Goal: Task Accomplishment & Management: Complete application form

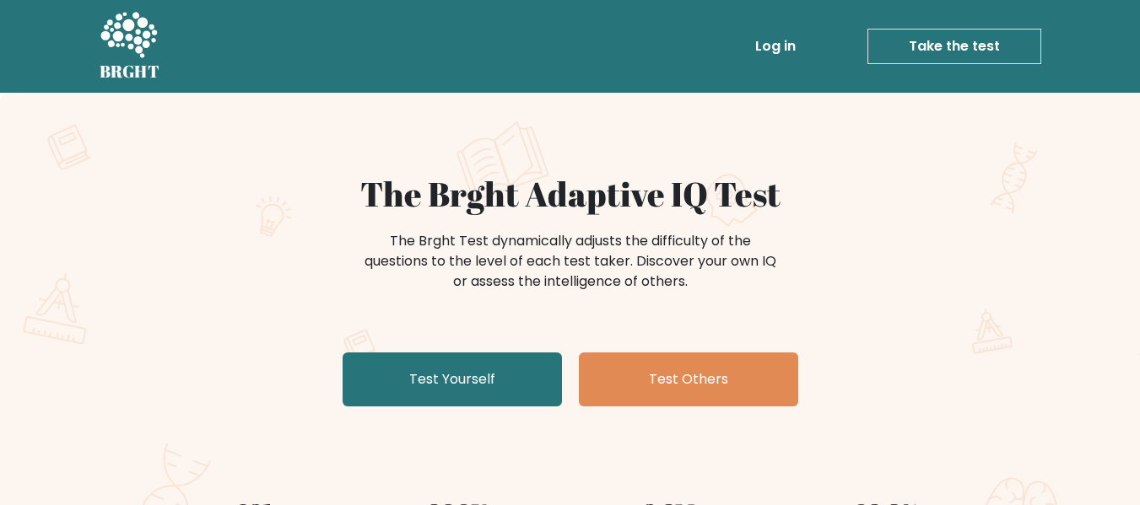
click at [141, 225] on div "The Brght Adaptive IQ Test The Brght Test dynamically adjusts the difficulty of…" at bounding box center [570, 353] width 1140 height 521
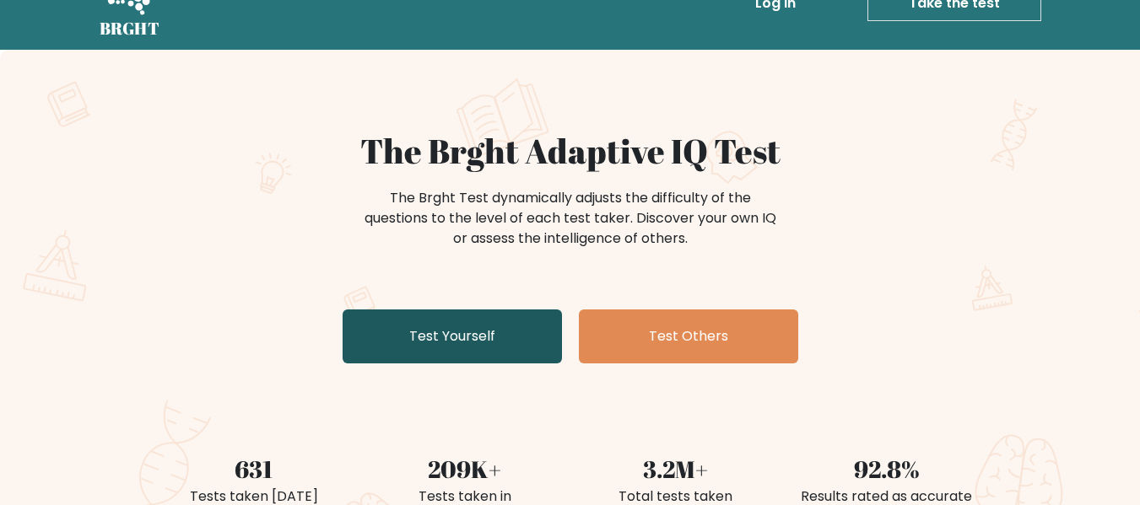
click at [455, 335] on link "Test Yourself" at bounding box center [452, 337] width 219 height 54
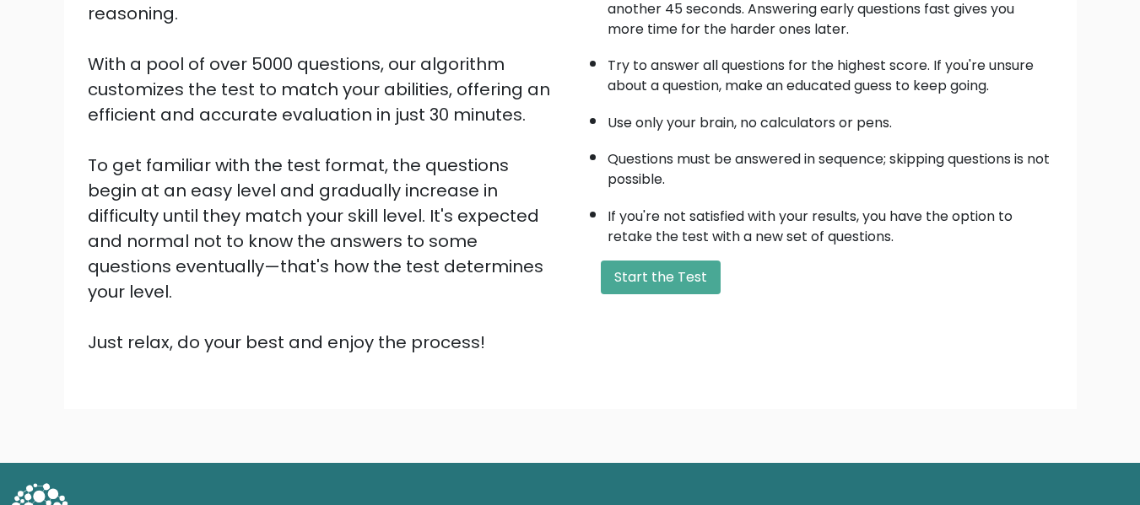
scroll to position [267, 0]
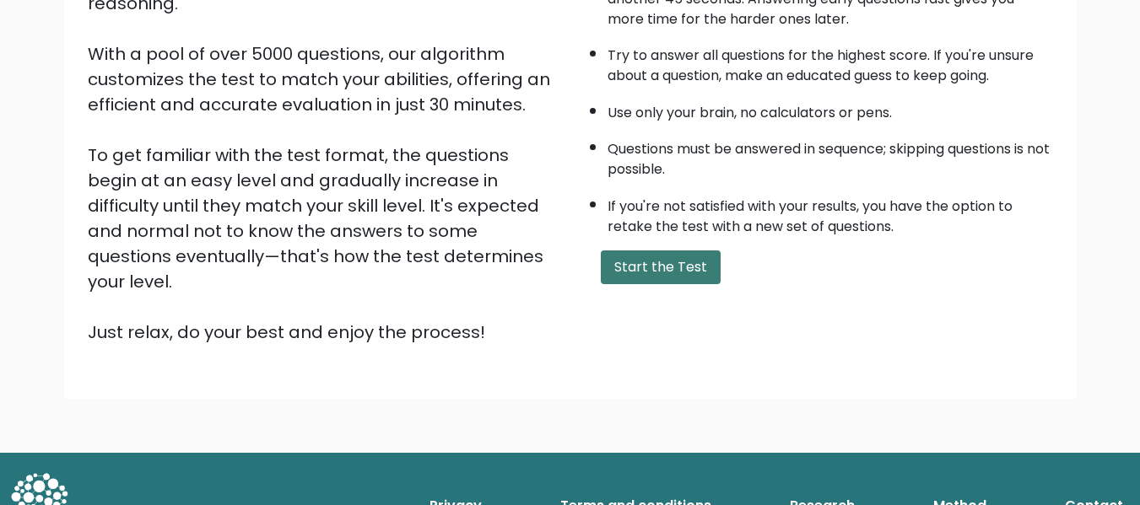
click at [698, 280] on button "Start the Test" at bounding box center [661, 268] width 120 height 34
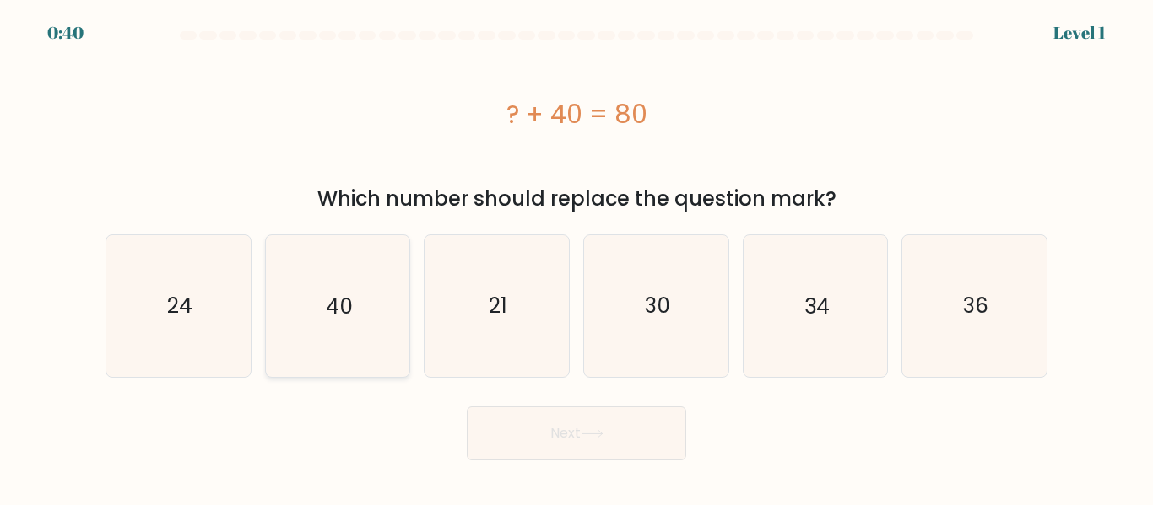
click at [375, 296] on icon "40" at bounding box center [337, 305] width 141 height 141
click at [576, 257] on input "b. 40" at bounding box center [576, 255] width 1 height 4
radio input "true"
click at [619, 424] on button "Next" at bounding box center [576, 434] width 219 height 54
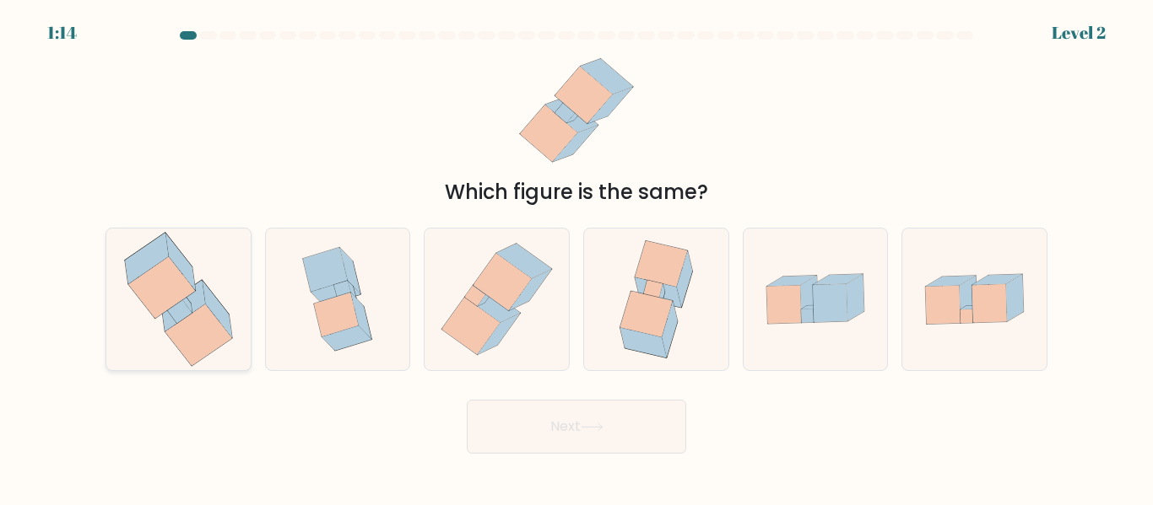
click at [197, 298] on icon at bounding box center [182, 305] width 43 height 51
click at [576, 257] on input "a." at bounding box center [576, 255] width 1 height 4
radio input "true"
click at [565, 417] on button "Next" at bounding box center [576, 427] width 219 height 54
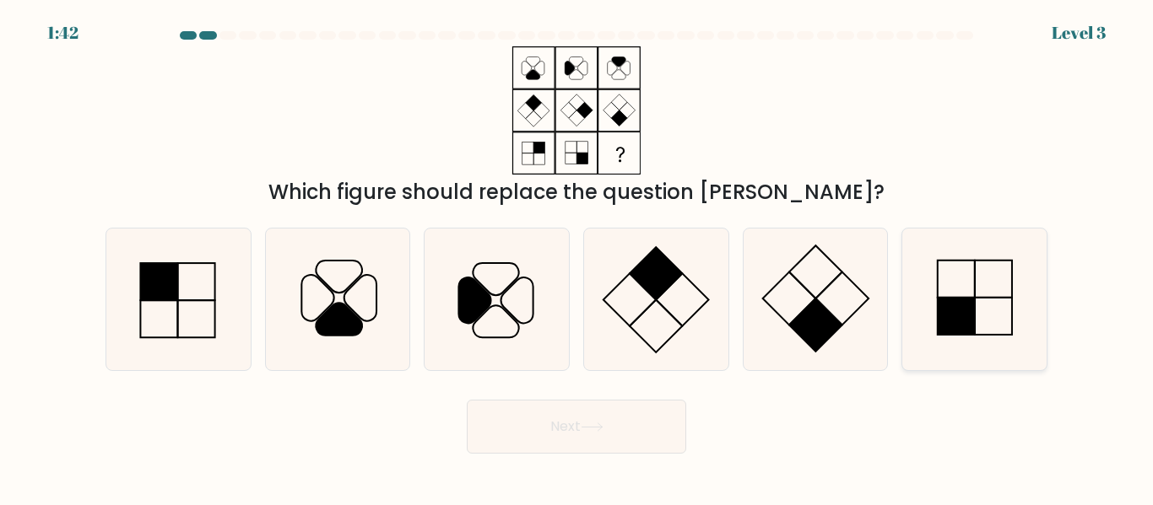
click at [981, 348] on icon at bounding box center [974, 299] width 141 height 141
click at [577, 257] on input "f." at bounding box center [576, 255] width 1 height 4
radio input "true"
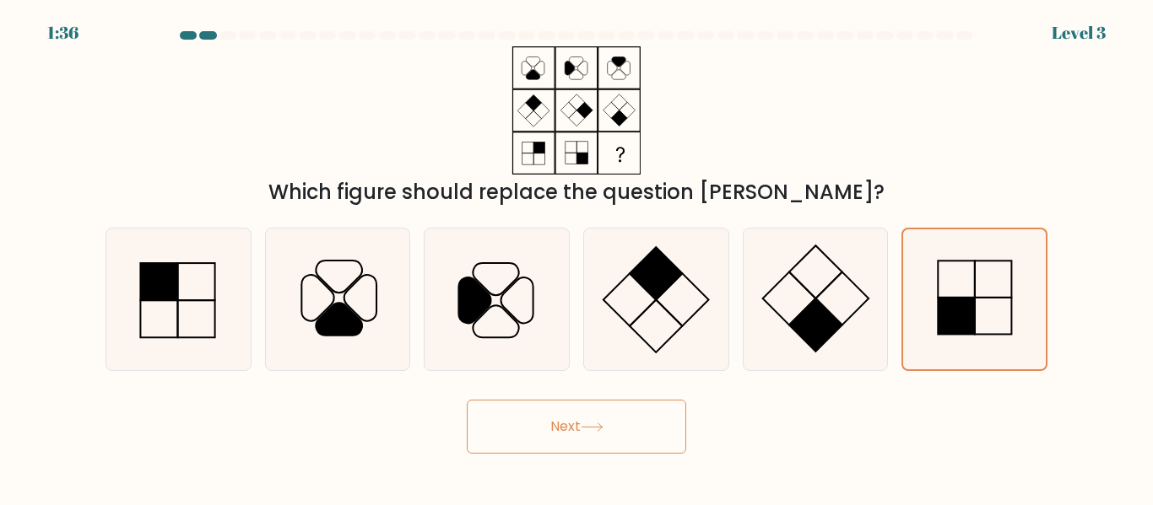
click at [618, 446] on button "Next" at bounding box center [576, 427] width 219 height 54
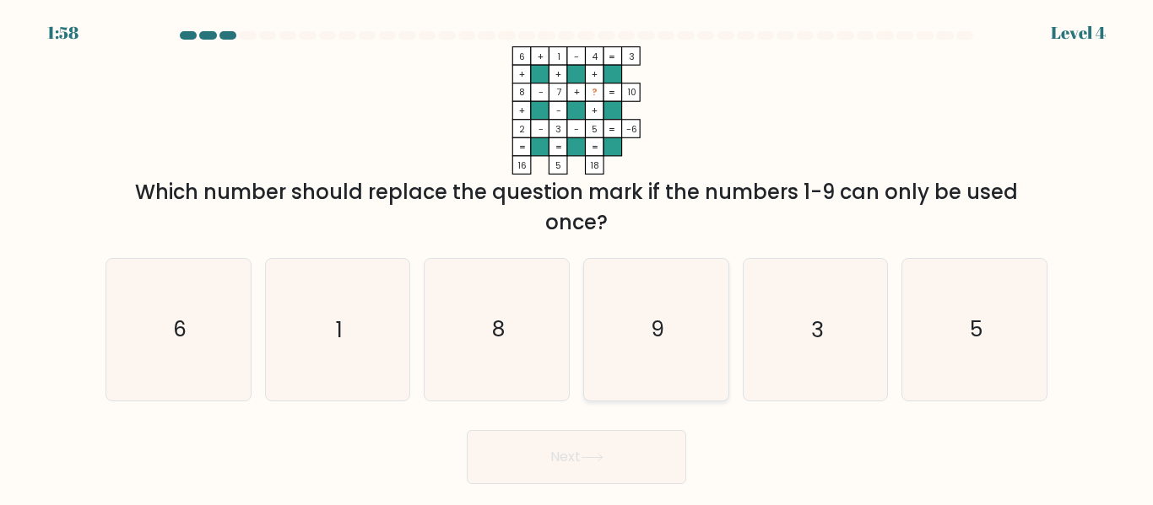
click at [684, 305] on icon "9" at bounding box center [656, 329] width 141 height 141
click at [577, 257] on input "d. 9" at bounding box center [576, 255] width 1 height 4
radio input "true"
click at [615, 465] on button "Next" at bounding box center [576, 457] width 219 height 54
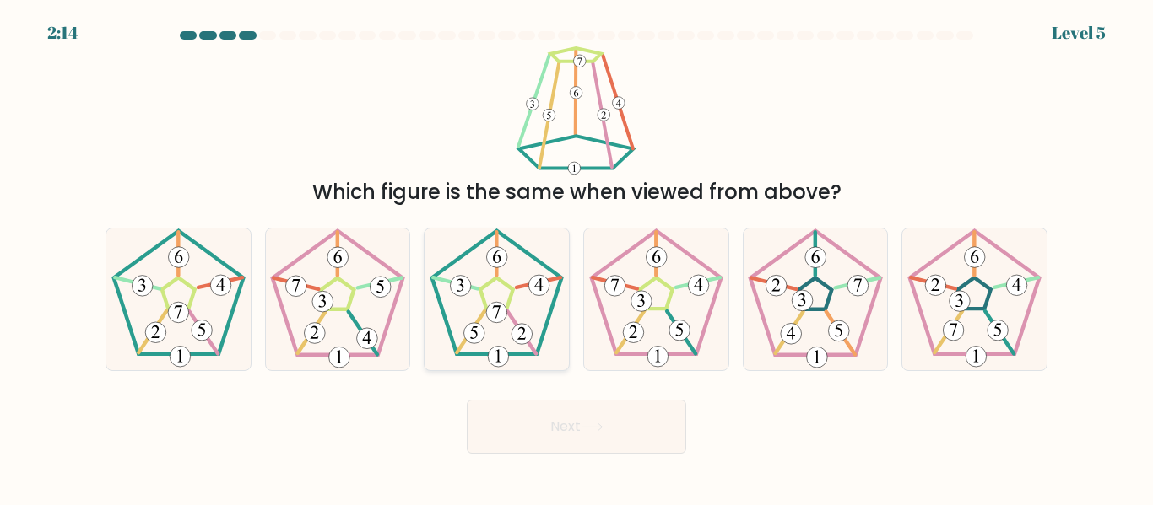
click at [537, 330] on icon at bounding box center [496, 299] width 141 height 141
click at [576, 257] on input "c." at bounding box center [576, 255] width 1 height 4
radio input "true"
click at [595, 424] on icon at bounding box center [592, 427] width 23 height 9
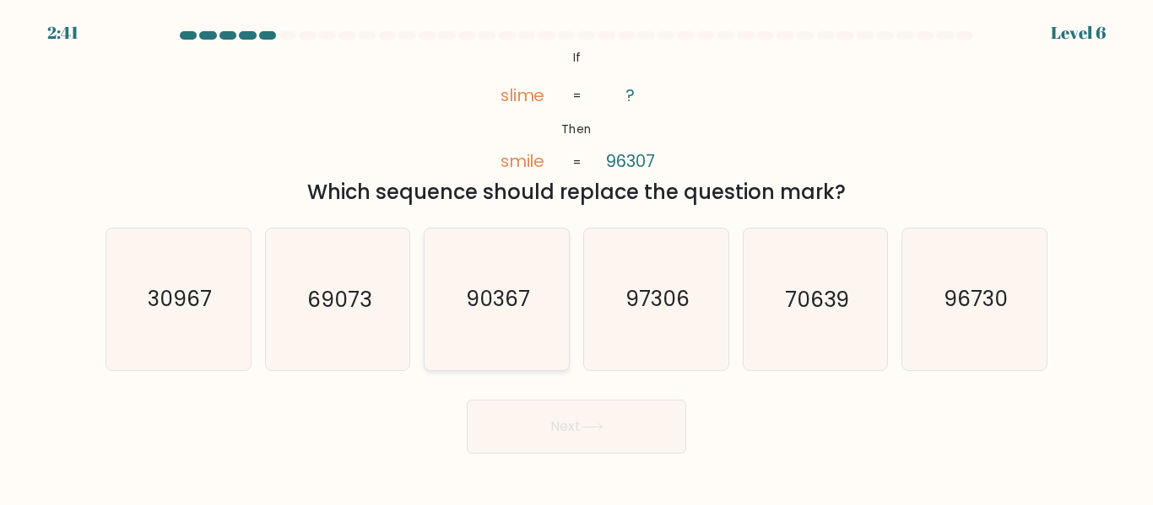
click at [511, 317] on icon "90367" at bounding box center [496, 299] width 141 height 141
click at [576, 257] on input "c. 90367" at bounding box center [576, 255] width 1 height 4
radio input "true"
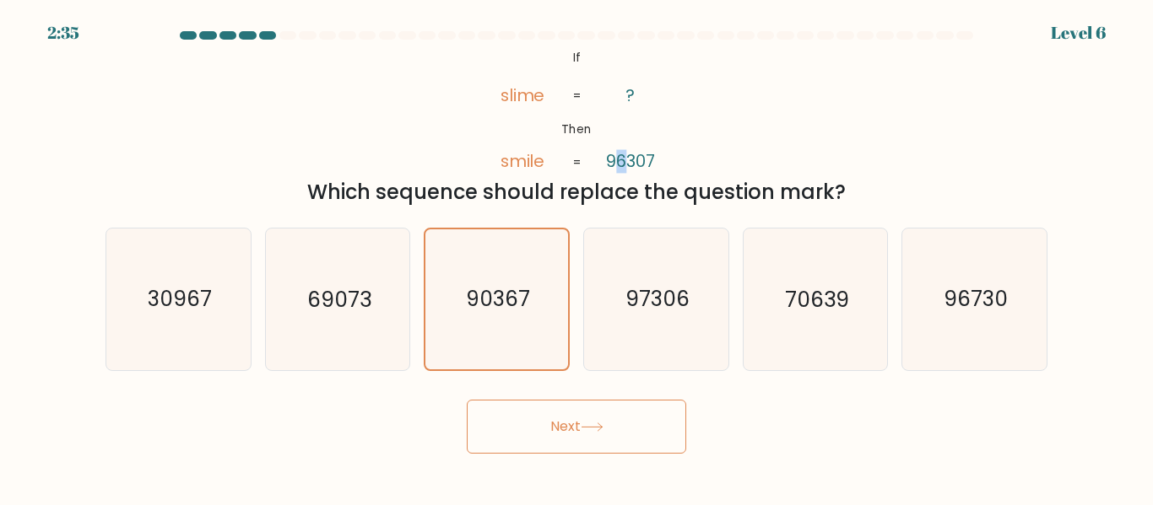
click at [617, 165] on tspan "96307" at bounding box center [630, 162] width 49 height 24
click at [699, 168] on div "@import url('https://fonts.googleapis.com/css?family=Abril+Fatface:400,100,100i…" at bounding box center [576, 126] width 962 height 161
click at [529, 439] on button "Next" at bounding box center [576, 427] width 219 height 54
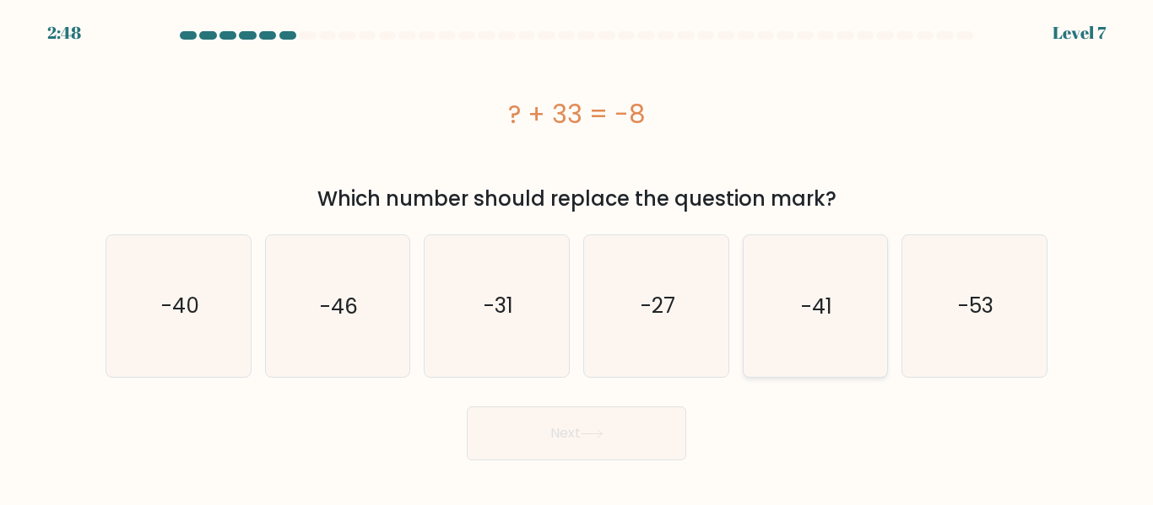
click at [813, 346] on icon "-41" at bounding box center [814, 305] width 141 height 141
click at [577, 257] on input "e. -41" at bounding box center [576, 255] width 1 height 4
radio input "true"
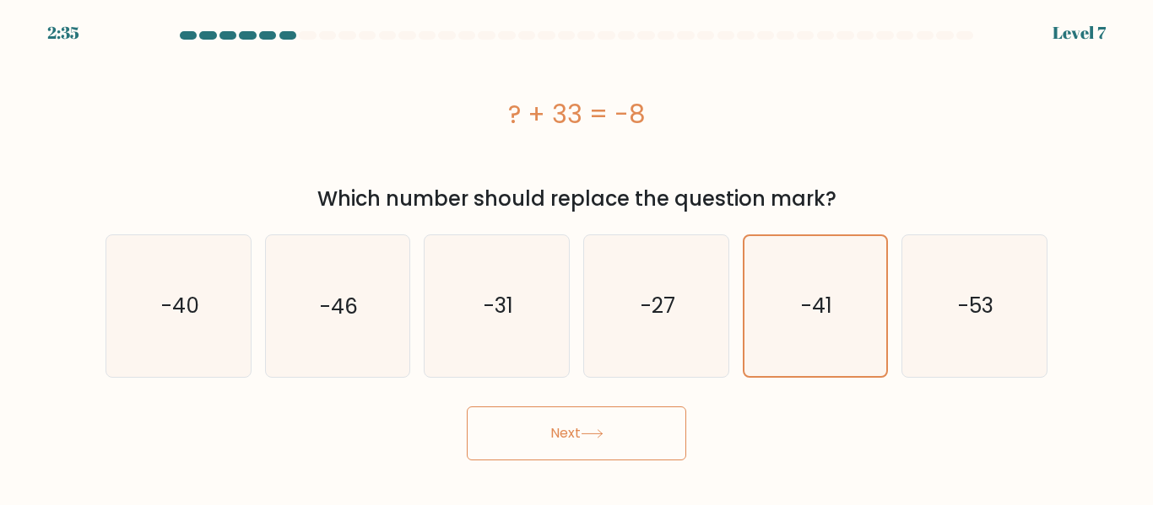
click at [543, 424] on button "Next" at bounding box center [576, 434] width 219 height 54
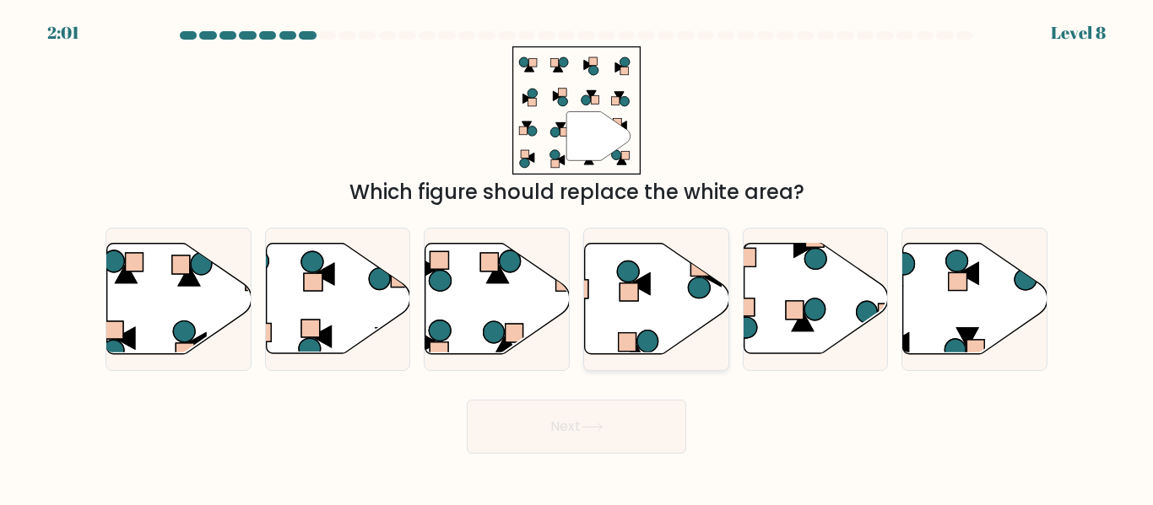
click at [667, 320] on icon at bounding box center [657, 299] width 144 height 111
click at [577, 257] on input "d." at bounding box center [576, 255] width 1 height 4
radio input "true"
click at [631, 413] on button "Next" at bounding box center [576, 427] width 219 height 54
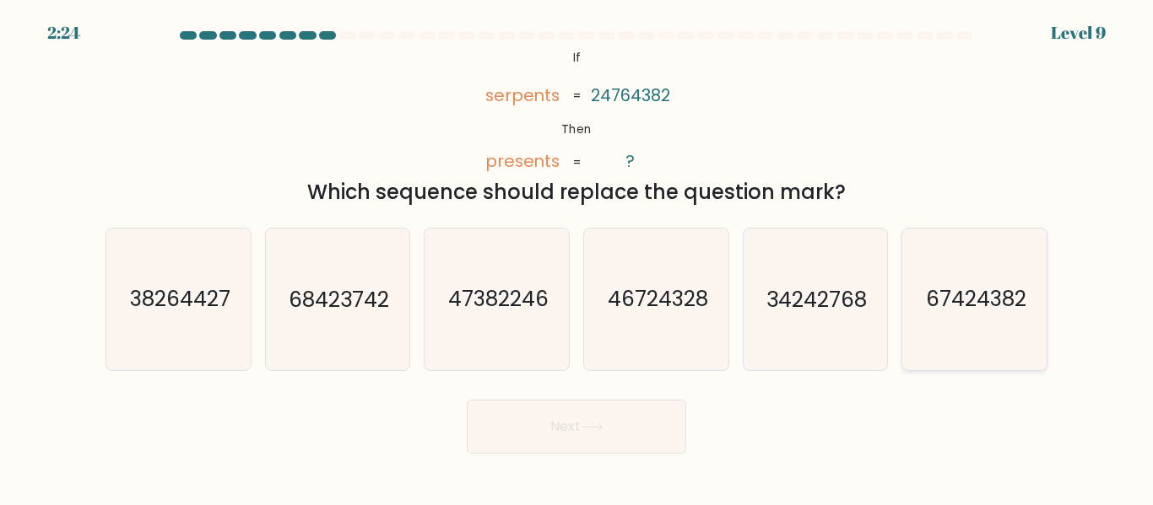
click at [987, 308] on text "67424382" at bounding box center [976, 300] width 100 height 30
click at [577, 257] on input "f. 67424382" at bounding box center [576, 255] width 1 height 4
radio input "true"
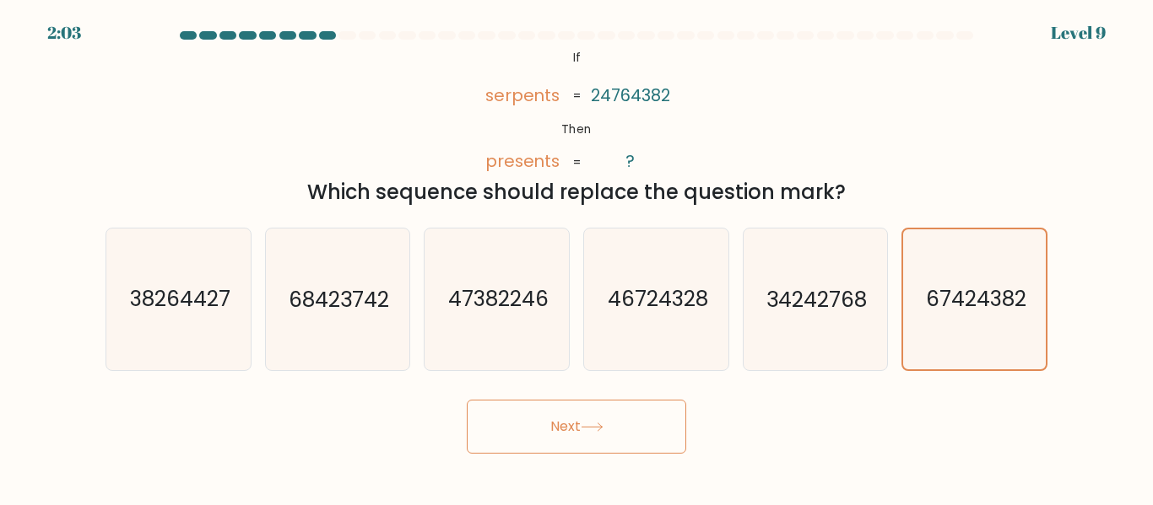
click at [615, 440] on button "Next" at bounding box center [576, 427] width 219 height 54
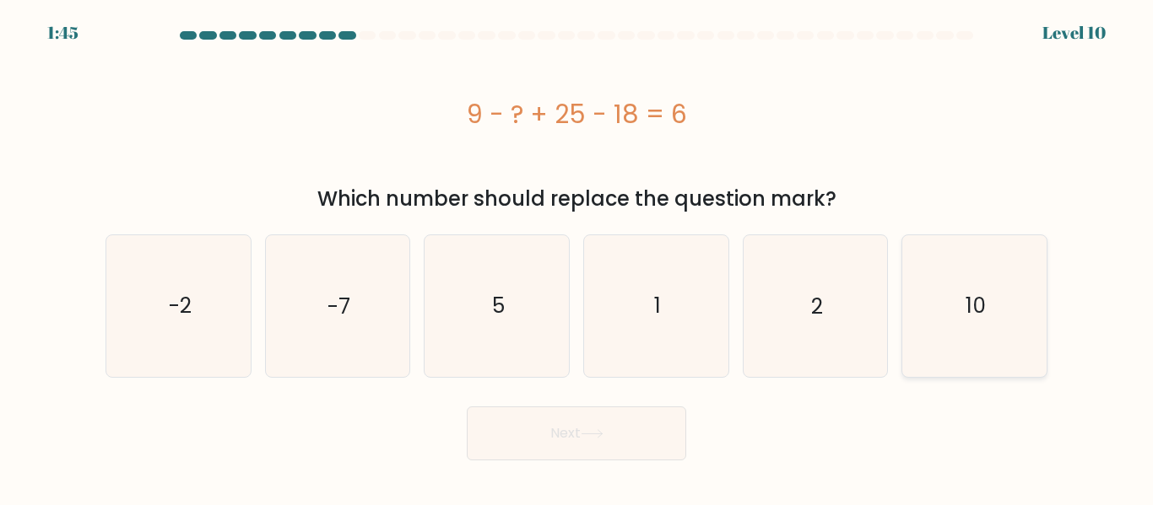
click at [954, 305] on icon "10" at bounding box center [974, 305] width 141 height 141
click at [577, 257] on input "f. 10" at bounding box center [576, 255] width 1 height 4
radio input "true"
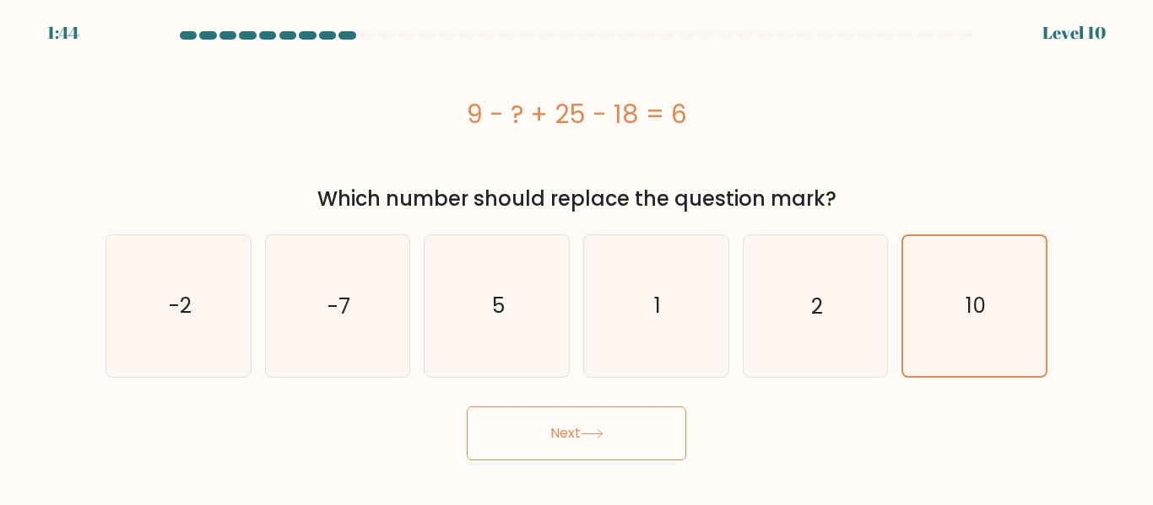
click at [652, 436] on button "Next" at bounding box center [576, 434] width 219 height 54
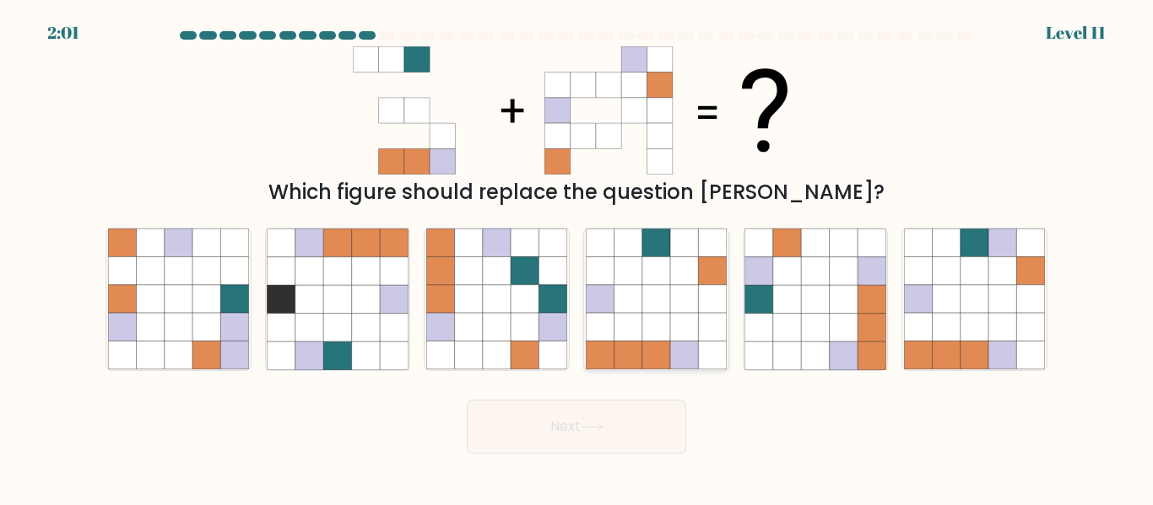
click at [689, 334] on icon at bounding box center [684, 328] width 28 height 28
click at [577, 257] on input "d." at bounding box center [576, 255] width 1 height 4
radio input "true"
click at [1028, 283] on icon at bounding box center [1031, 271] width 28 height 28
click at [577, 257] on input "f." at bounding box center [576, 255] width 1 height 4
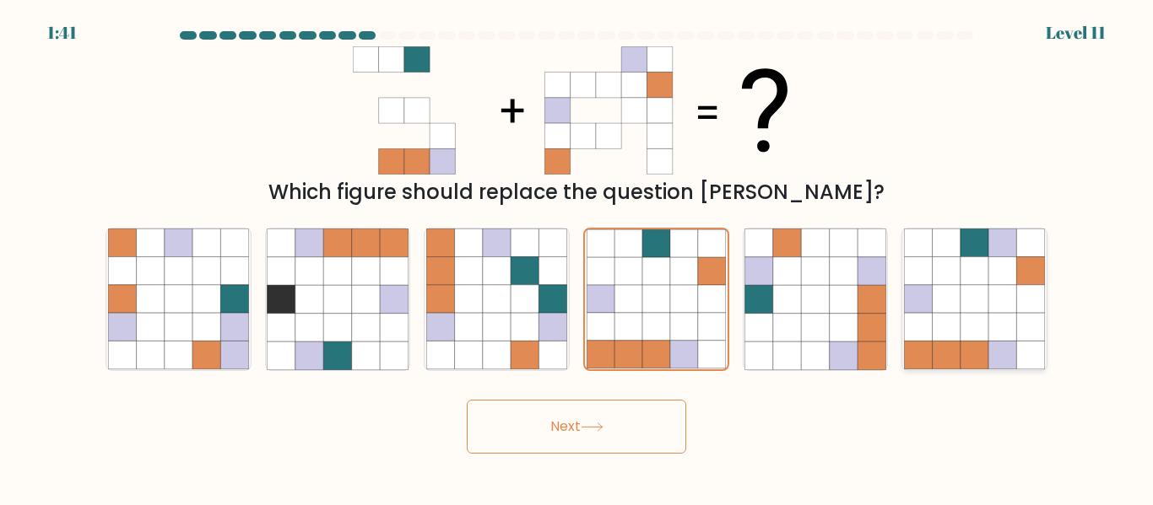
radio input "true"
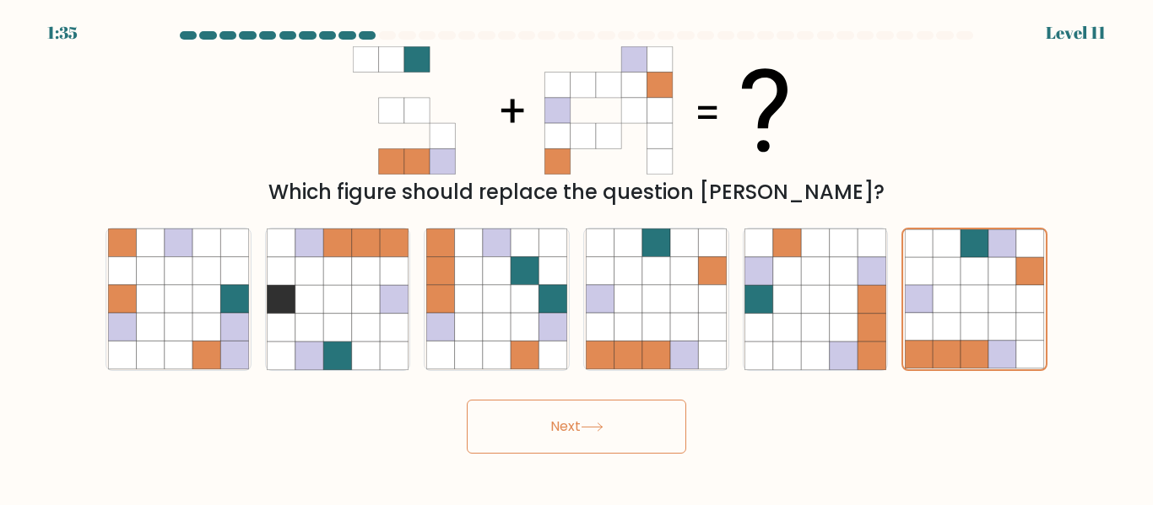
click at [589, 427] on icon at bounding box center [591, 428] width 20 height 8
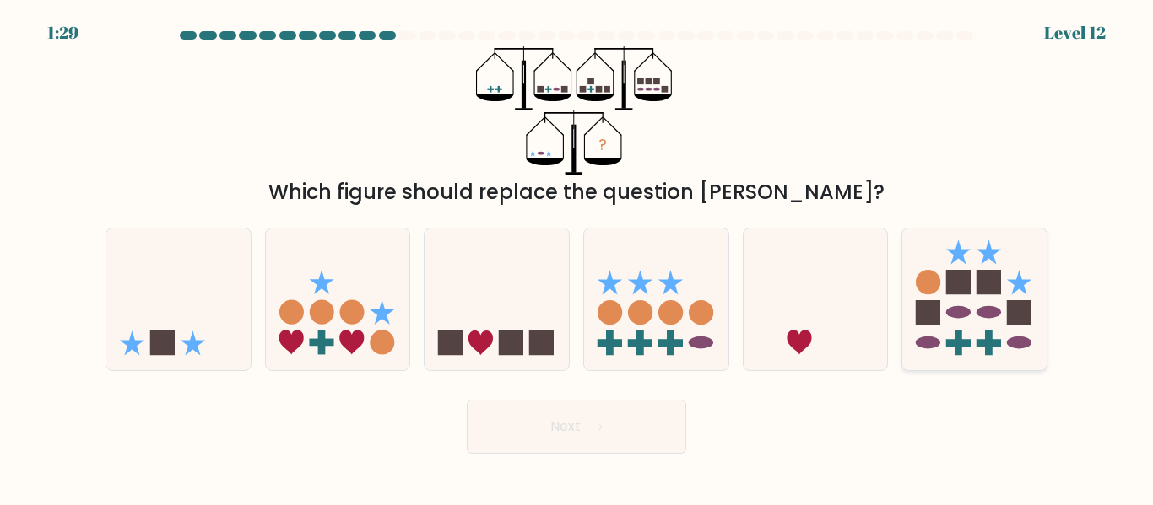
click at [1000, 299] on icon at bounding box center [974, 299] width 144 height 119
click at [577, 257] on input "f." at bounding box center [576, 255] width 1 height 4
radio input "true"
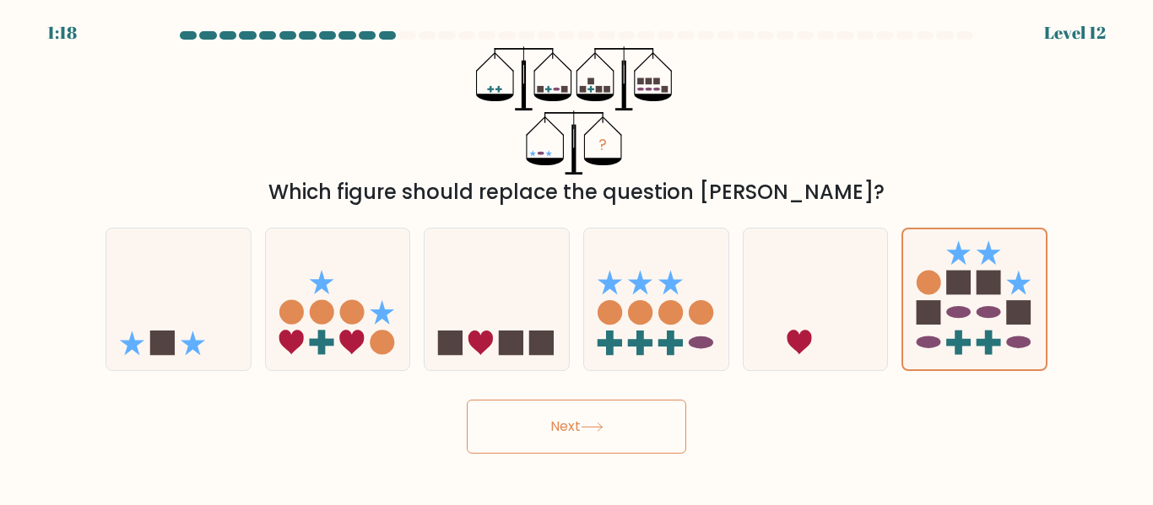
click at [576, 451] on button "Next" at bounding box center [576, 427] width 219 height 54
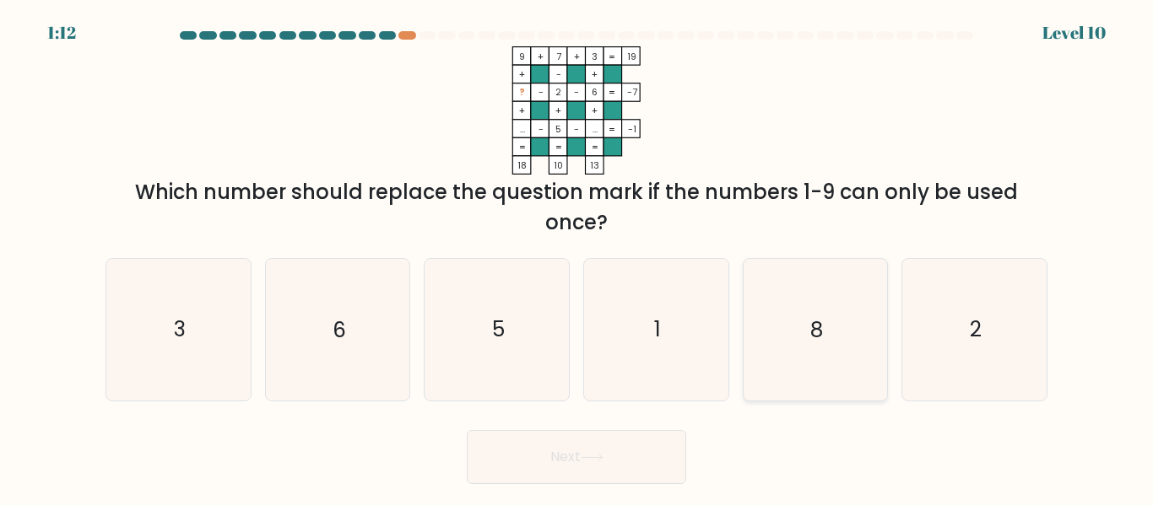
click at [829, 332] on icon "8" at bounding box center [814, 329] width 141 height 141
click at [577, 257] on input "e. 8" at bounding box center [576, 255] width 1 height 4
radio input "true"
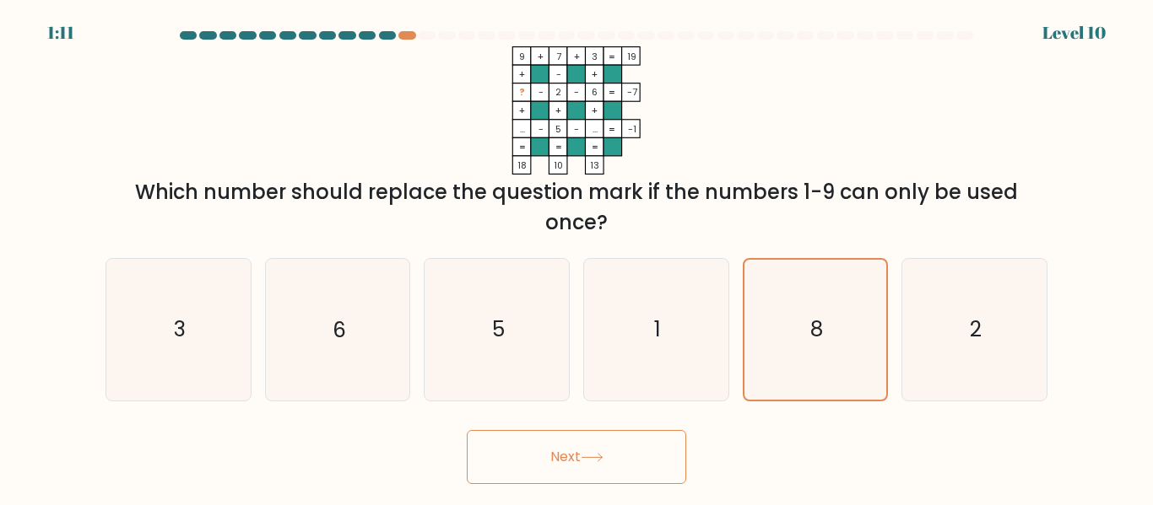
click at [657, 453] on button "Next" at bounding box center [576, 457] width 219 height 54
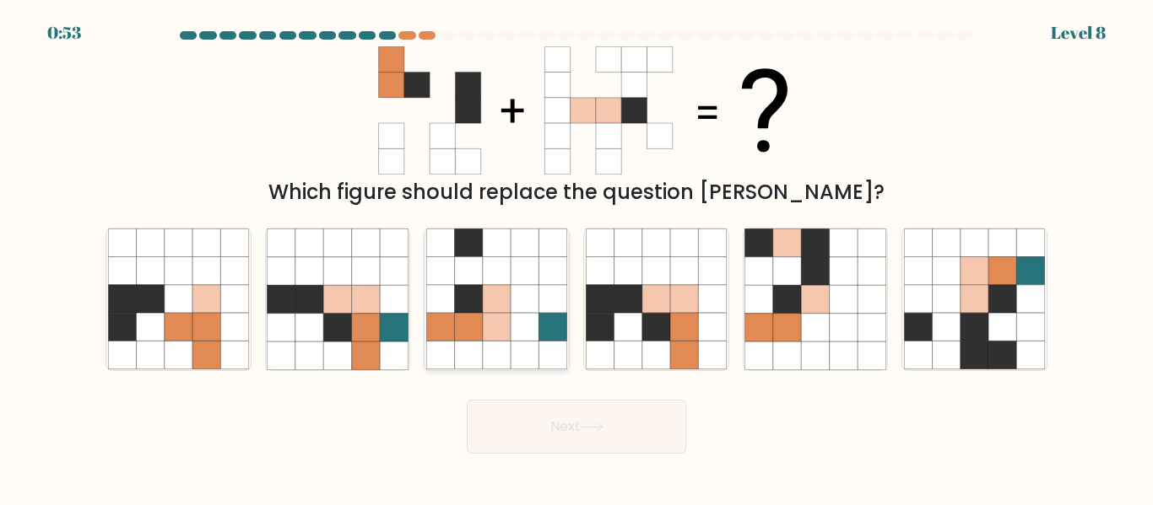
click at [495, 294] on icon at bounding box center [497, 299] width 28 height 28
click at [576, 257] on input "c." at bounding box center [576, 255] width 1 height 4
radio input "true"
click at [584, 433] on button "Next" at bounding box center [576, 427] width 219 height 54
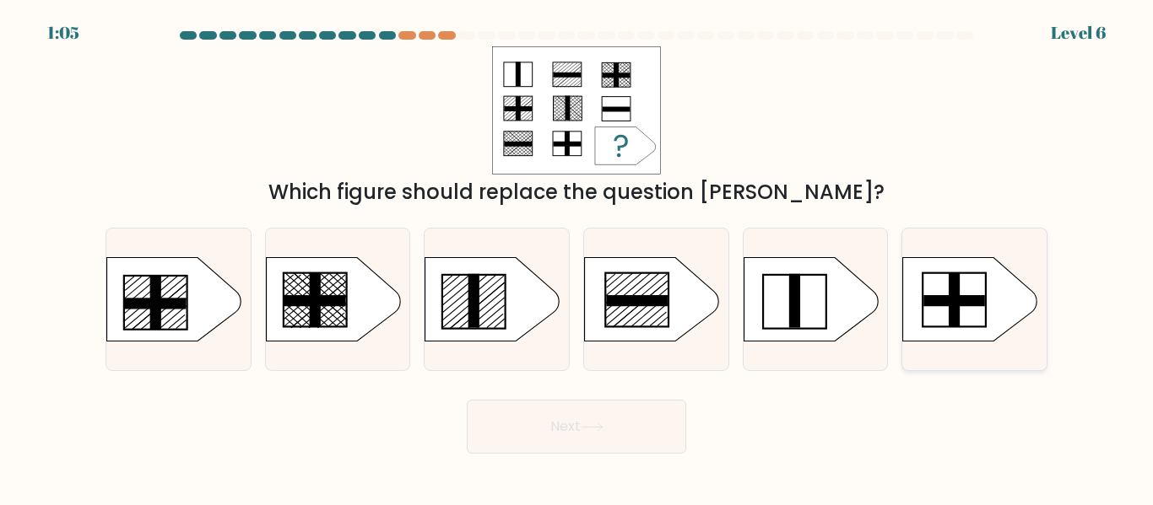
click at [938, 297] on rect at bounding box center [955, 300] width 62 height 11
click at [577, 257] on input "f." at bounding box center [576, 255] width 1 height 4
radio input "true"
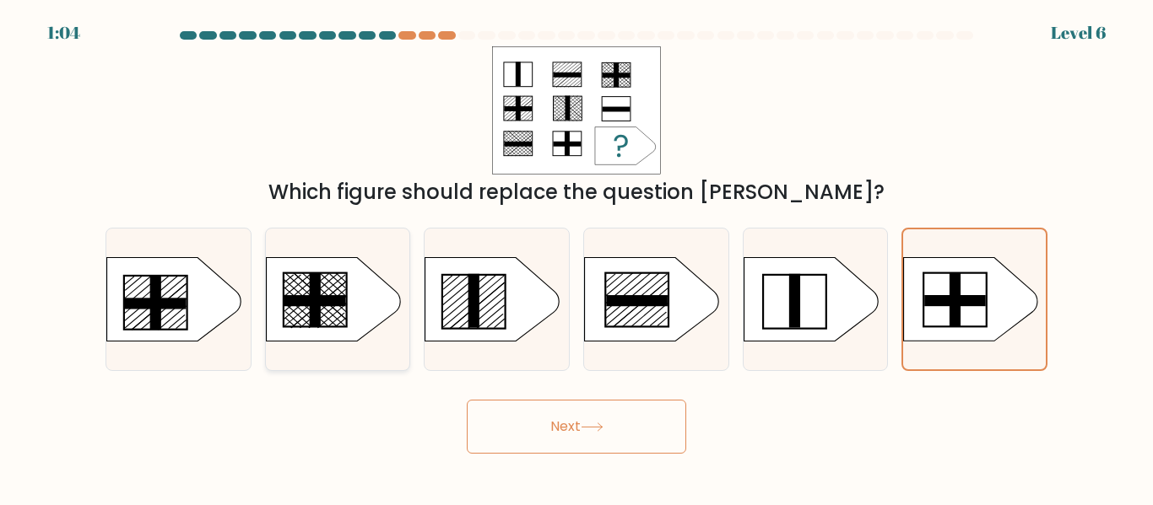
click at [345, 282] on icon at bounding box center [333, 299] width 135 height 84
click at [576, 257] on input "b." at bounding box center [576, 255] width 1 height 4
radio input "true"
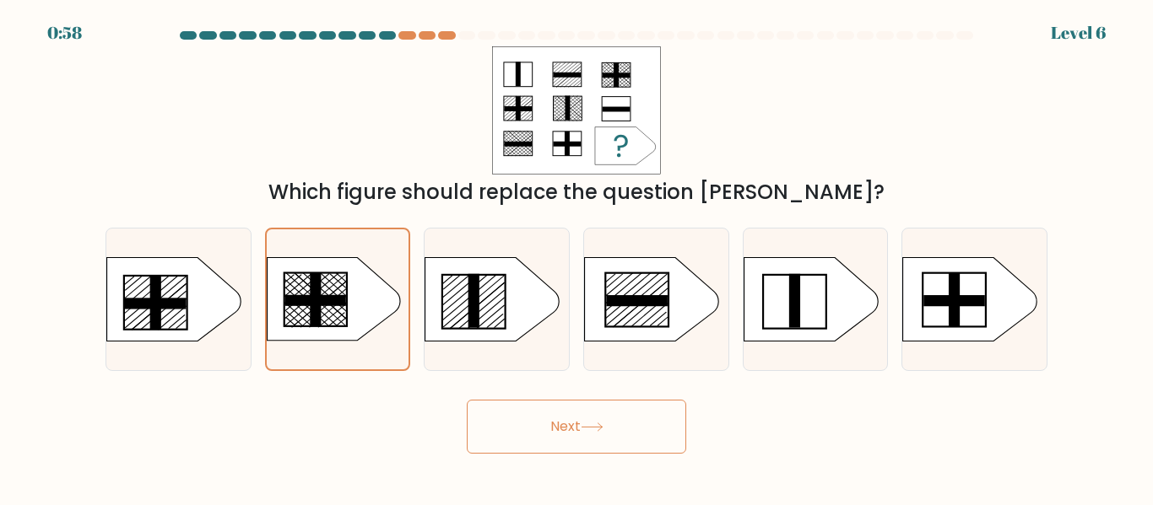
click at [570, 441] on button "Next" at bounding box center [576, 427] width 219 height 54
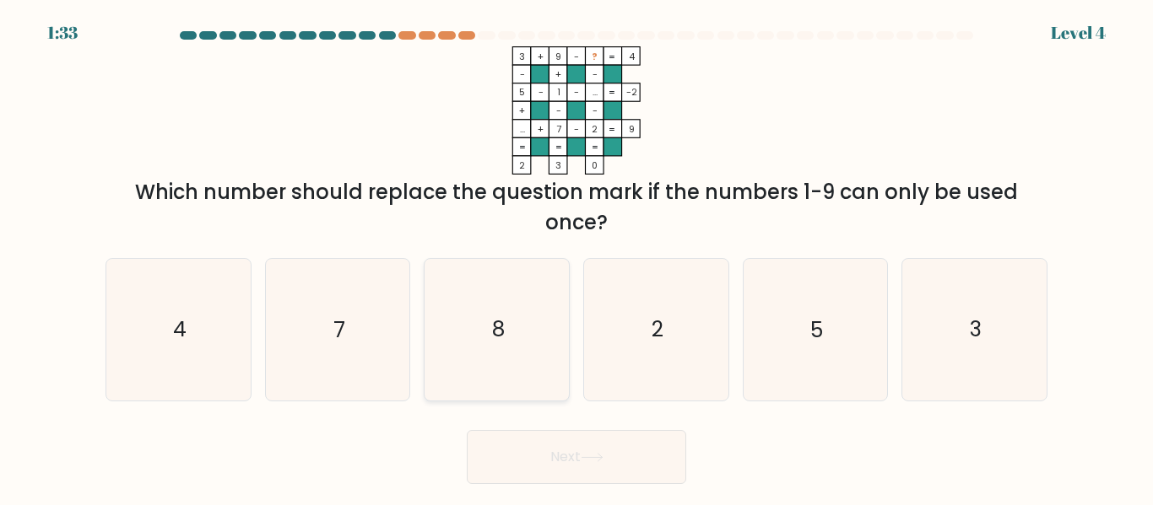
click at [517, 362] on icon "8" at bounding box center [496, 329] width 141 height 141
click at [576, 257] on input "c. 8" at bounding box center [576, 255] width 1 height 4
radio input "true"
click at [568, 453] on button "Next" at bounding box center [576, 457] width 219 height 54
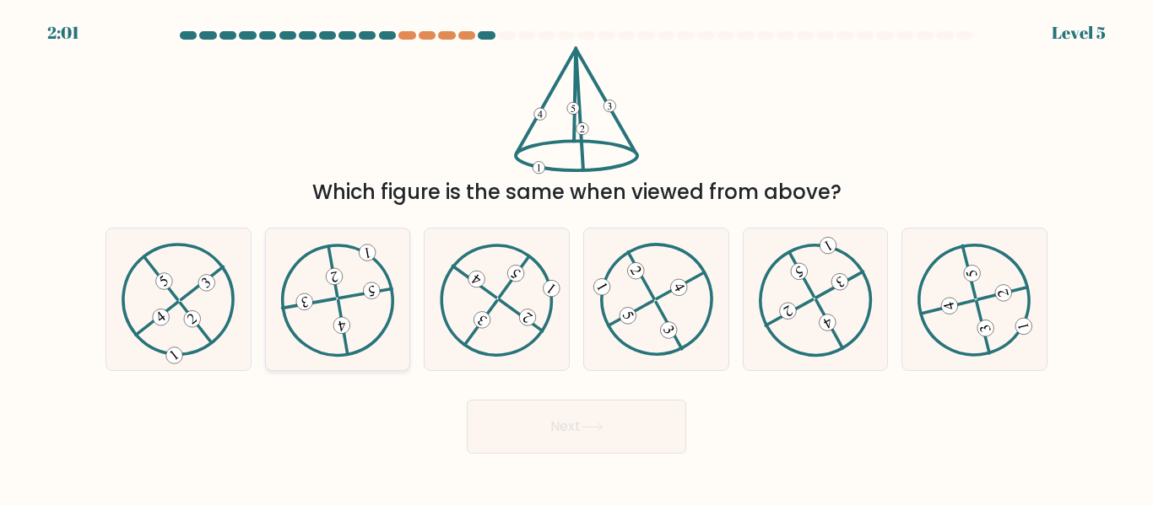
click at [357, 309] on icon at bounding box center [337, 299] width 114 height 113
click at [576, 257] on input "b." at bounding box center [576, 255] width 1 height 4
radio input "true"
click at [536, 446] on button "Next" at bounding box center [576, 427] width 219 height 54
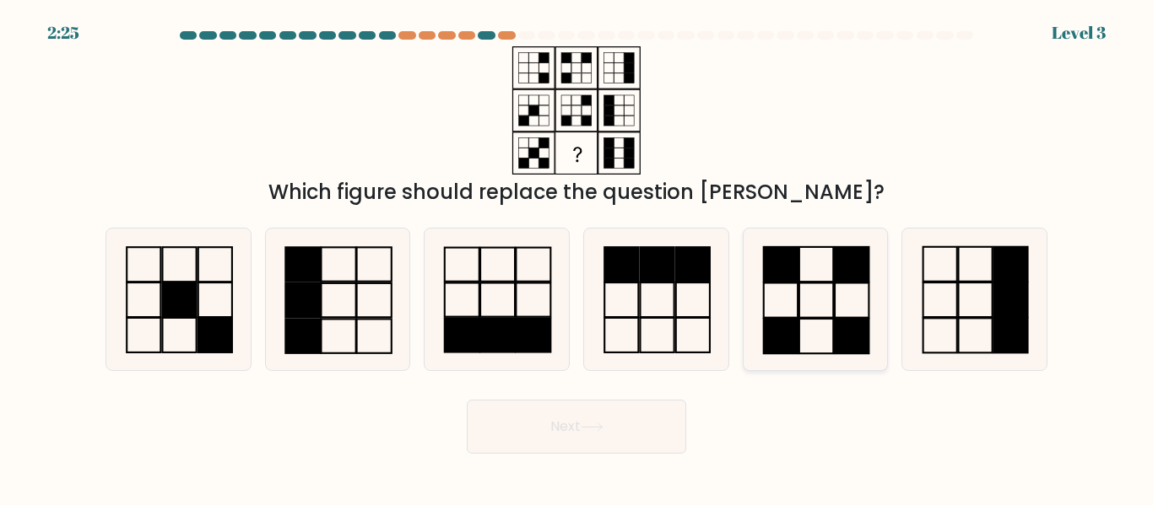
click at [846, 336] on rect at bounding box center [852, 336] width 34 height 35
click at [577, 257] on input "e." at bounding box center [576, 255] width 1 height 4
radio input "true"
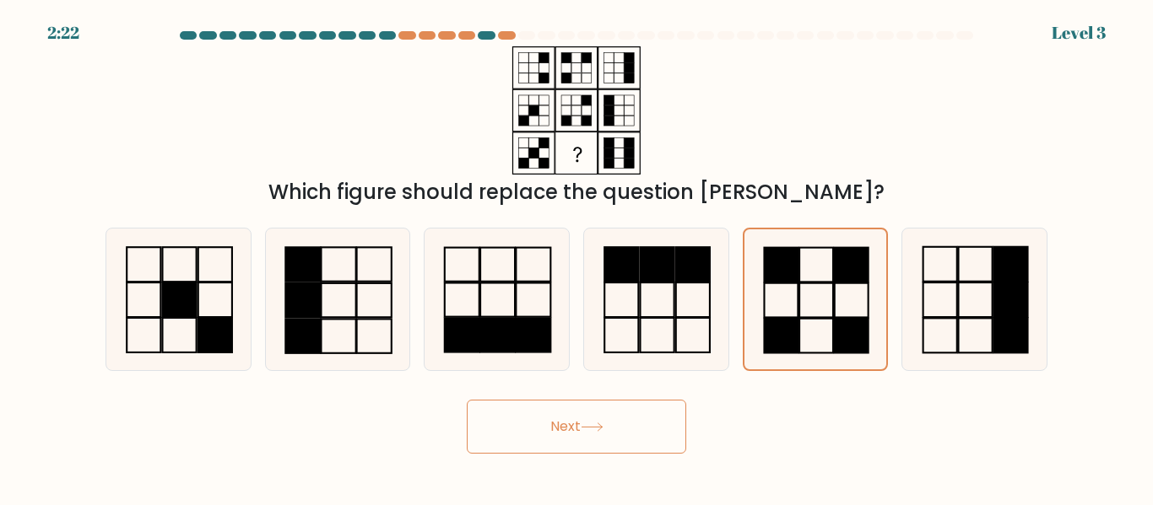
click at [629, 423] on button "Next" at bounding box center [576, 427] width 219 height 54
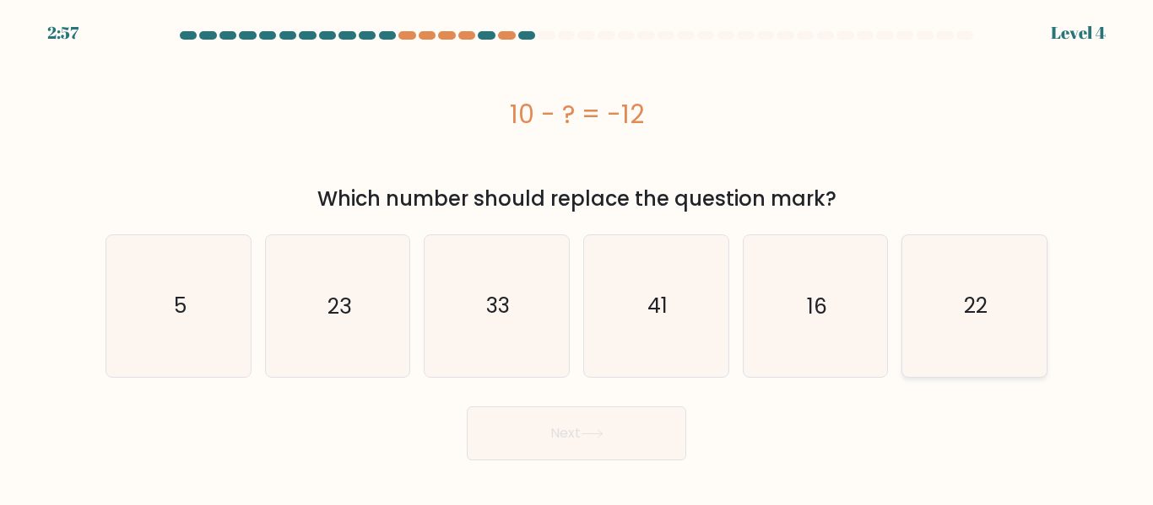
click at [925, 301] on icon "22" at bounding box center [974, 305] width 141 height 141
click at [577, 257] on input "f. 22" at bounding box center [576, 255] width 1 height 4
radio input "true"
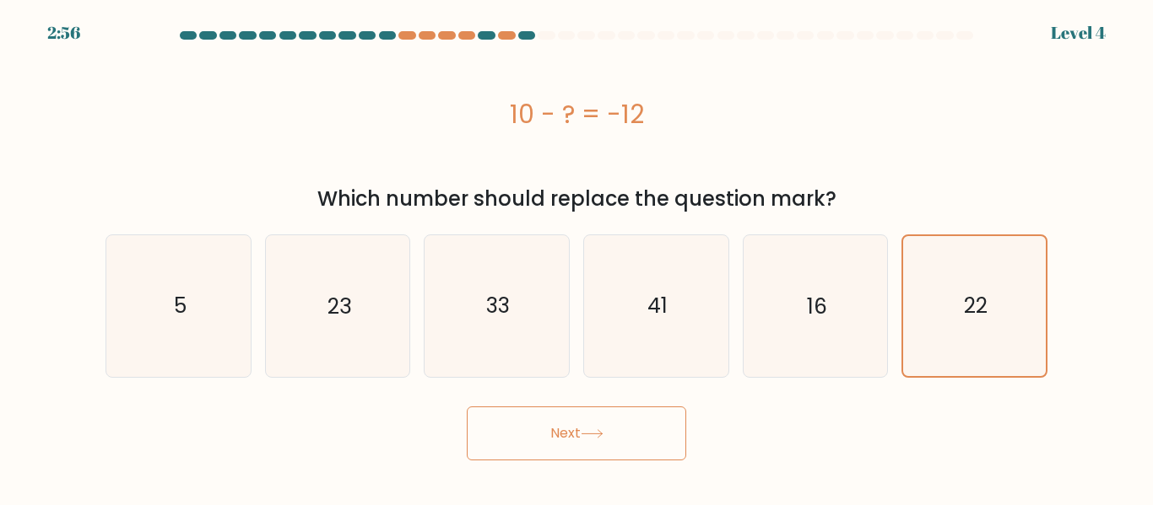
click at [634, 428] on button "Next" at bounding box center [576, 434] width 219 height 54
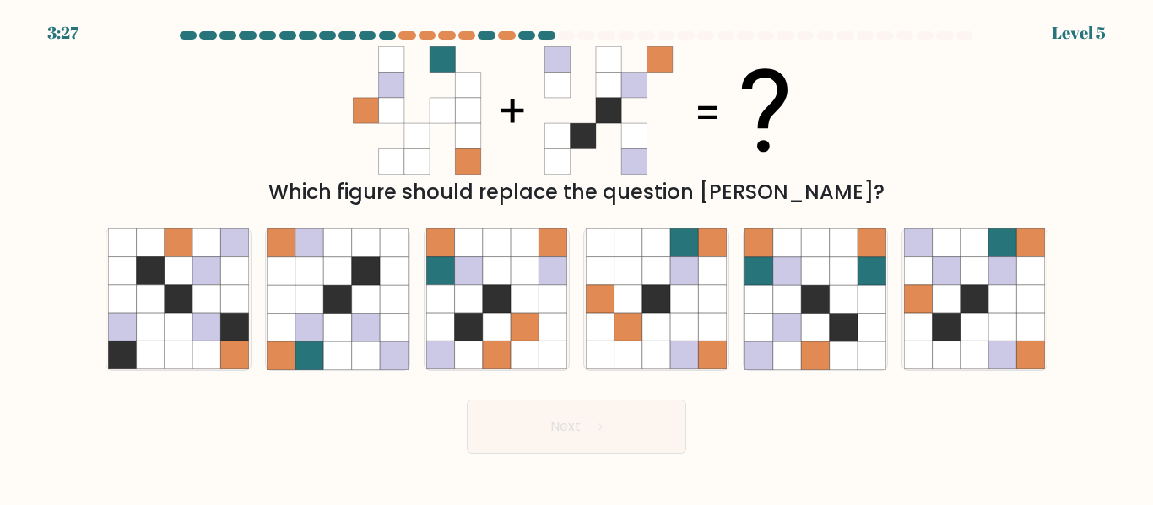
click at [982, 372] on form at bounding box center [576, 242] width 1153 height 423
click at [971, 330] on icon at bounding box center [974, 328] width 28 height 28
click at [577, 257] on input "f." at bounding box center [576, 255] width 1 height 4
radio input "true"
click at [586, 420] on button "Next" at bounding box center [576, 427] width 219 height 54
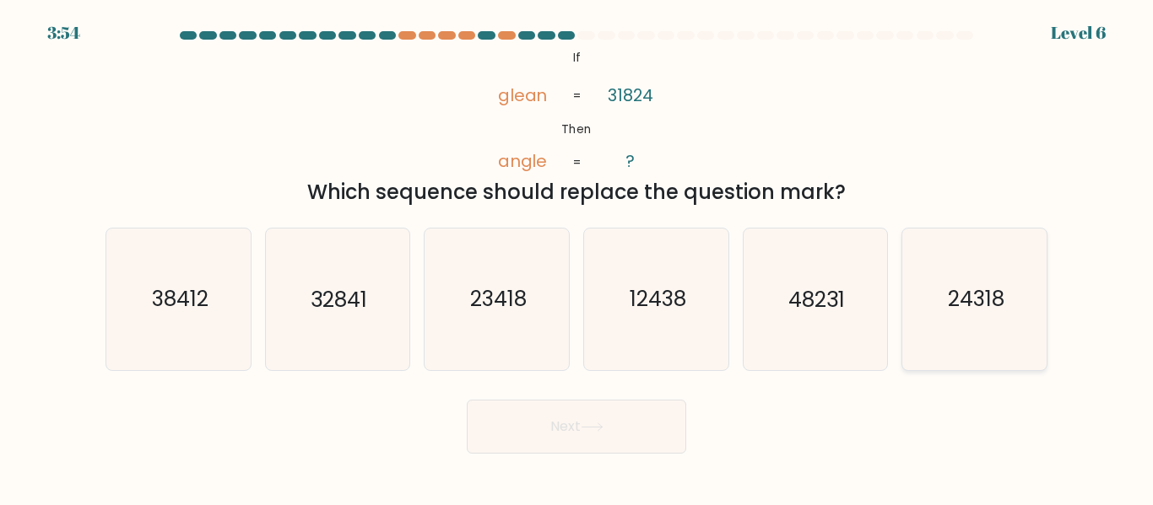
click at [955, 318] on icon "24318" at bounding box center [974, 299] width 141 height 141
click at [577, 257] on input "f. 24318" at bounding box center [576, 255] width 1 height 4
radio input "true"
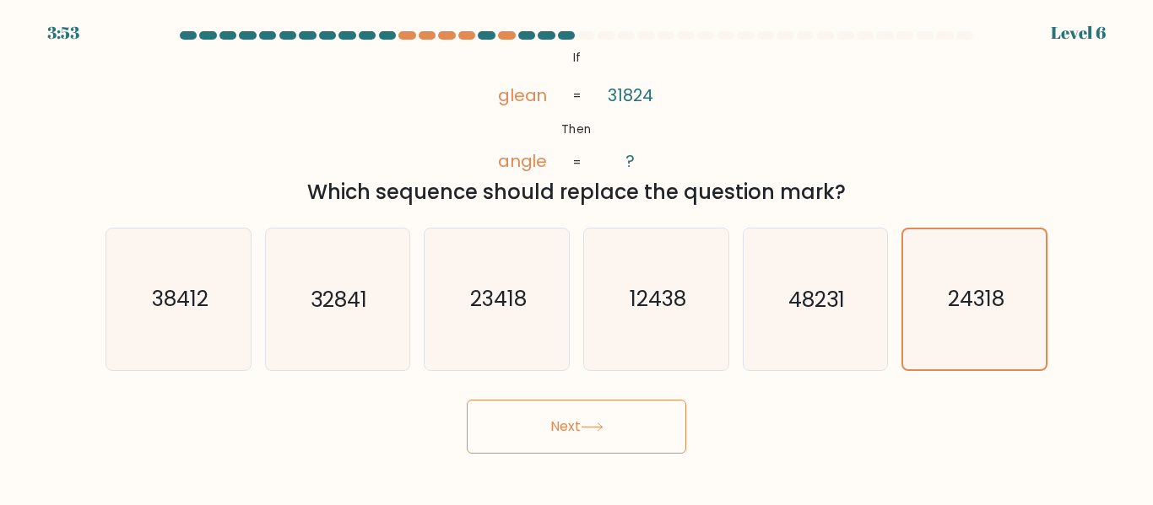
click at [592, 427] on icon at bounding box center [591, 428] width 20 height 8
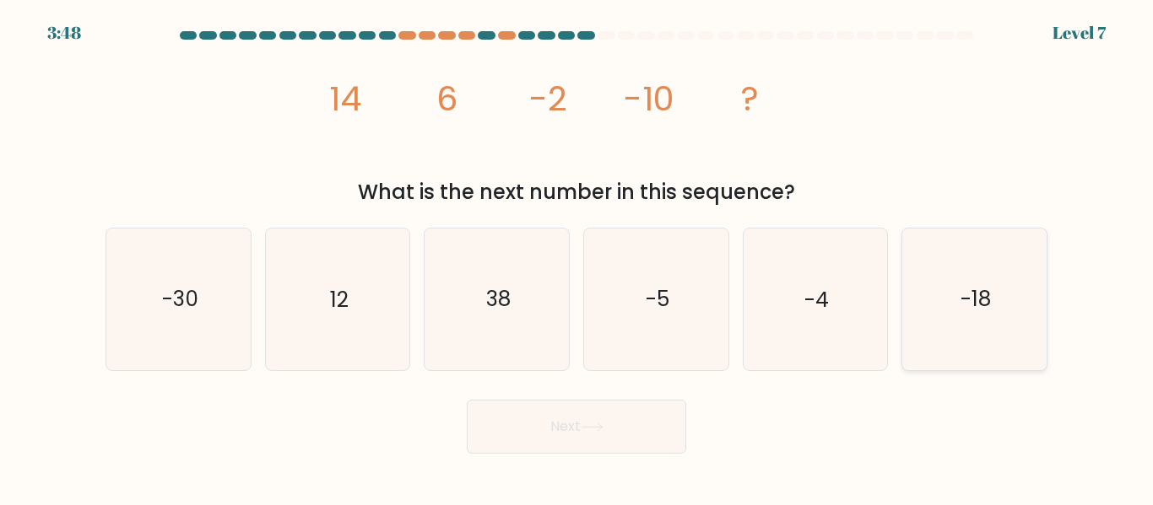
click at [946, 284] on icon "-18" at bounding box center [974, 299] width 141 height 141
click at [577, 257] on input "f. -18" at bounding box center [576, 255] width 1 height 4
radio input "true"
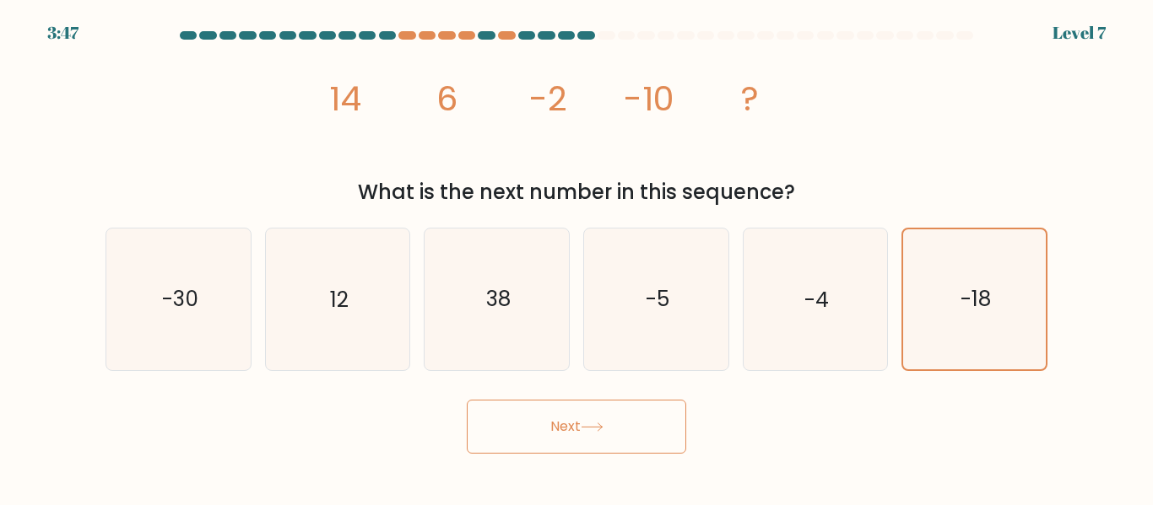
click at [626, 415] on button "Next" at bounding box center [576, 427] width 219 height 54
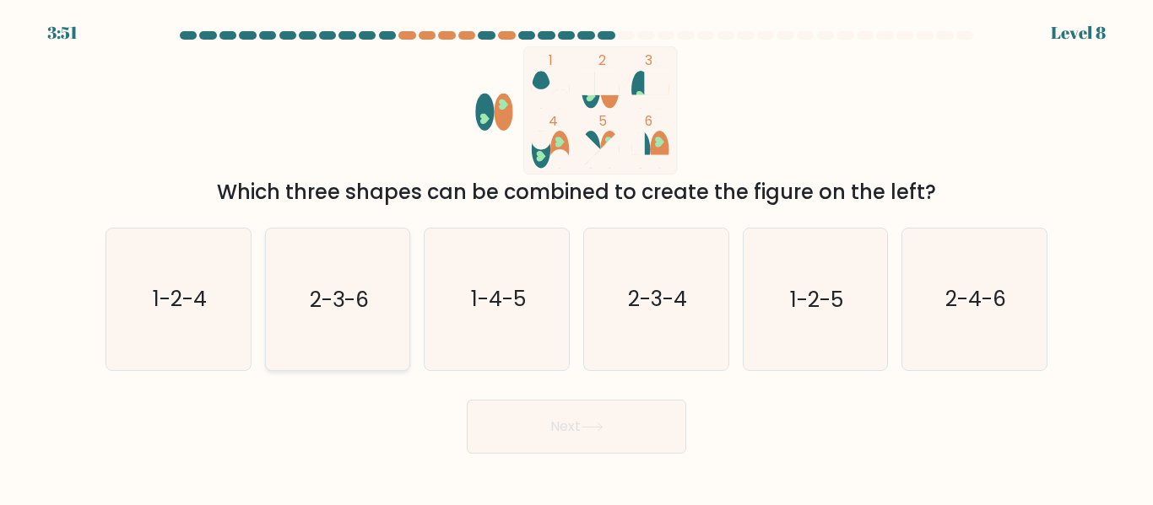
click at [386, 305] on icon "2-3-6" at bounding box center [337, 299] width 141 height 141
click at [576, 257] on input "b. 2-3-6" at bounding box center [576, 255] width 1 height 4
radio input "true"
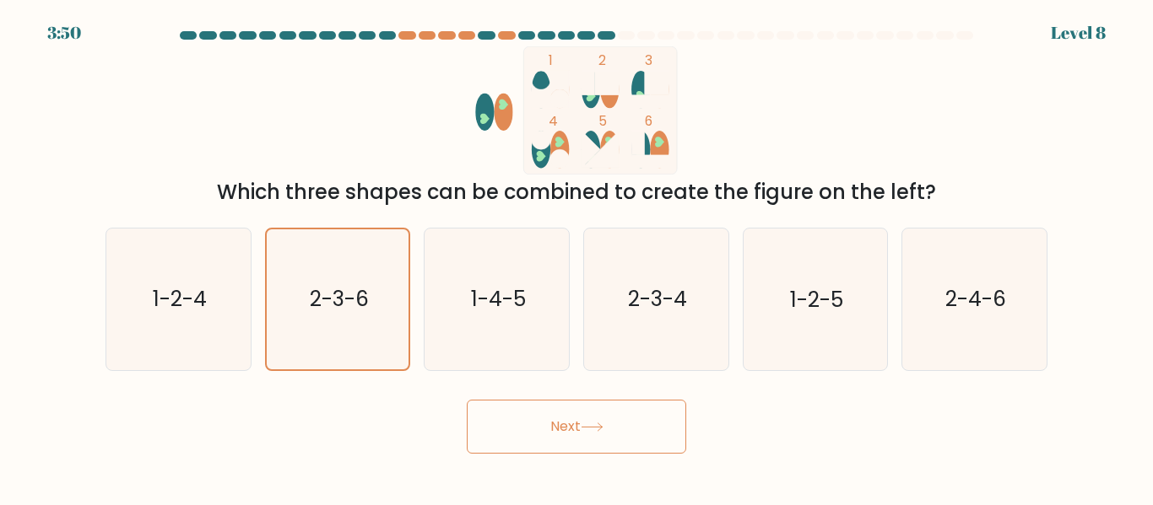
click at [634, 431] on button "Next" at bounding box center [576, 427] width 219 height 54
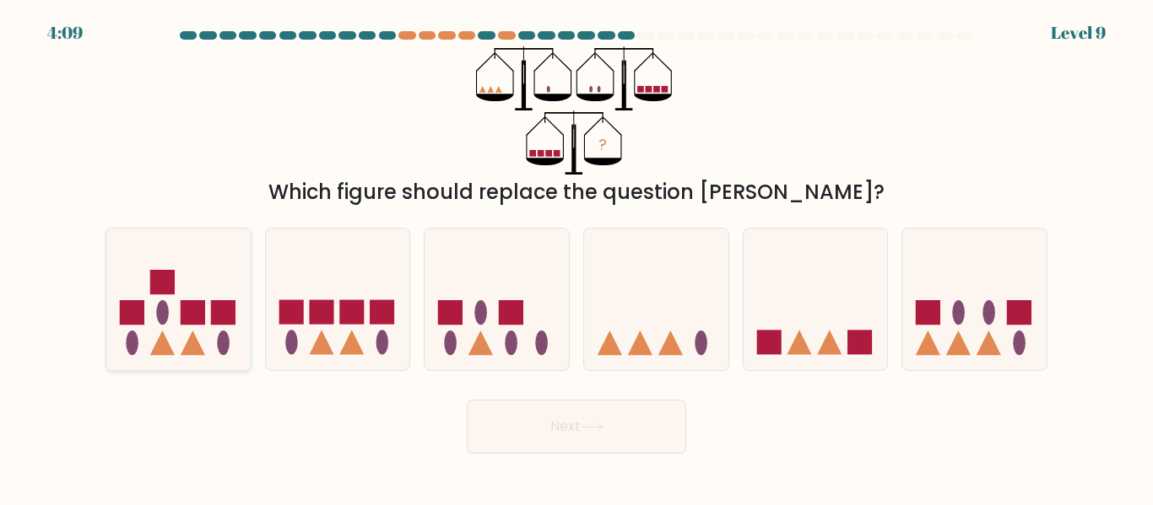
click at [184, 354] on icon at bounding box center [193, 343] width 24 height 24
click at [576, 257] on input "a." at bounding box center [576, 255] width 1 height 4
radio input "true"
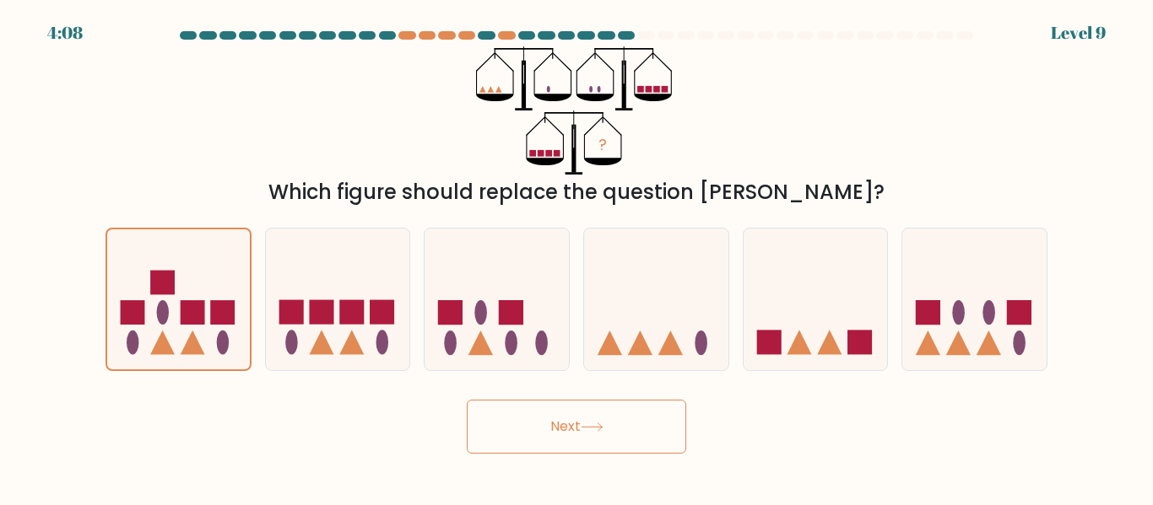
click at [563, 444] on button "Next" at bounding box center [576, 427] width 219 height 54
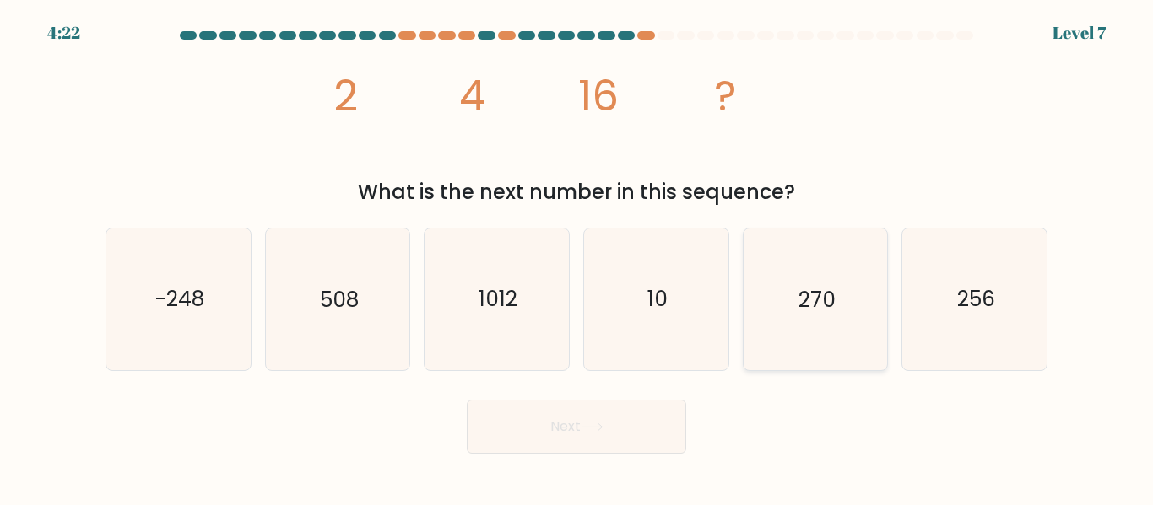
click at [833, 324] on icon "270" at bounding box center [814, 299] width 141 height 141
click at [577, 257] on input "e. 270" at bounding box center [576, 255] width 1 height 4
radio input "true"
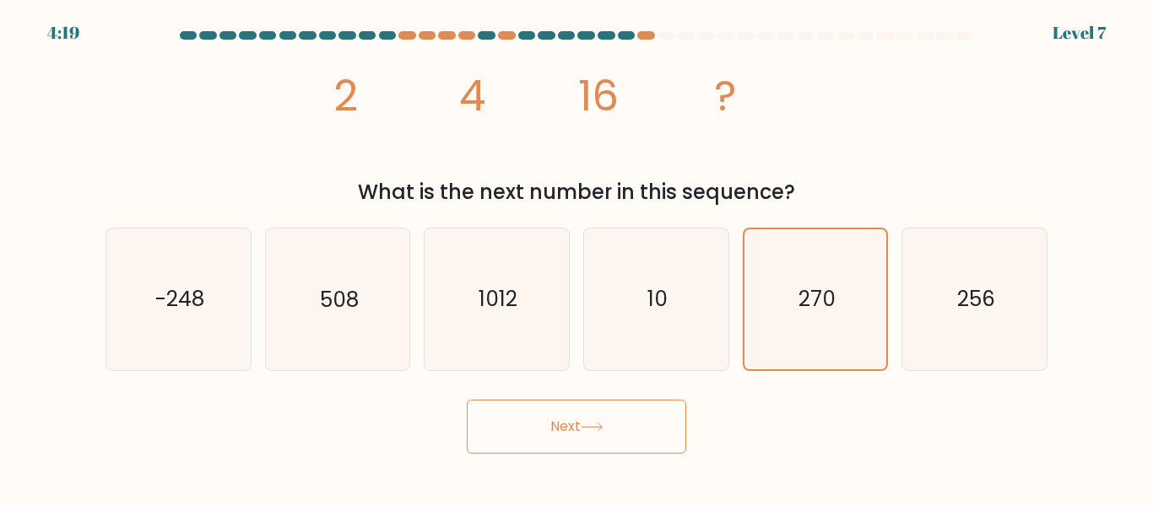
click at [613, 435] on button "Next" at bounding box center [576, 427] width 219 height 54
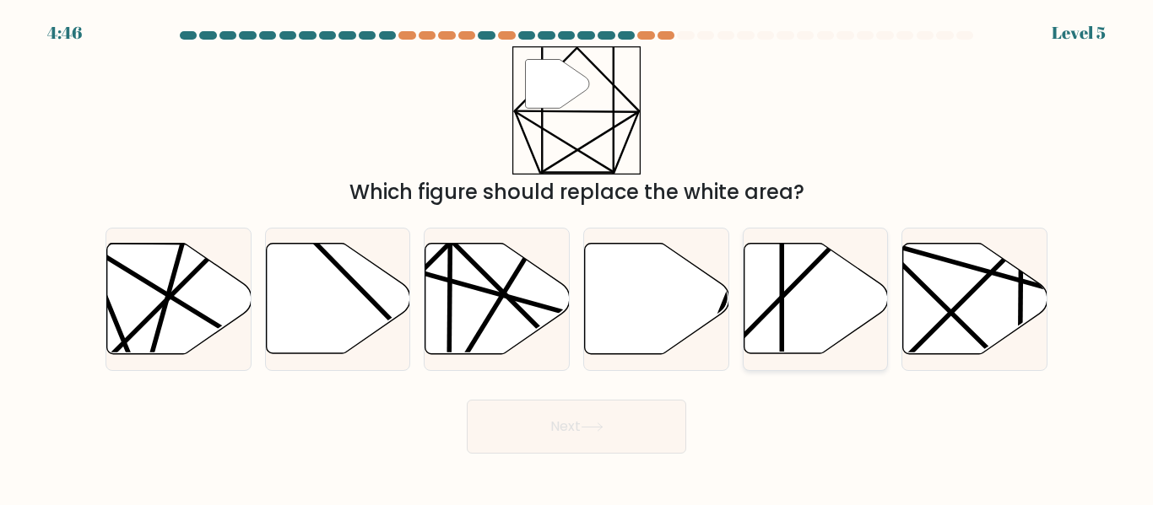
click at [798, 308] on icon at bounding box center [815, 299] width 144 height 111
click at [577, 257] on input "e." at bounding box center [576, 255] width 1 height 4
radio input "true"
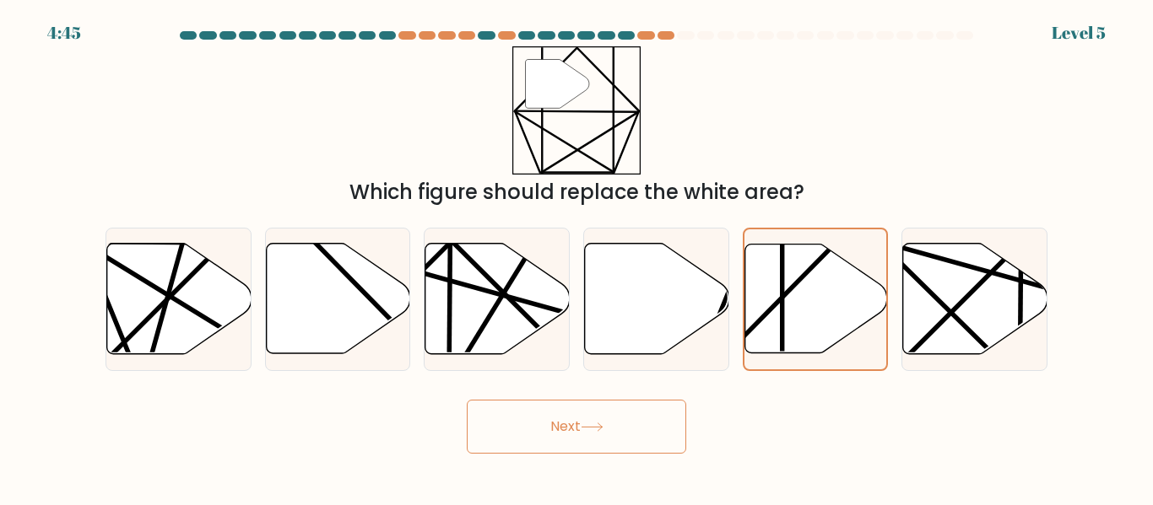
click at [592, 438] on button "Next" at bounding box center [576, 427] width 219 height 54
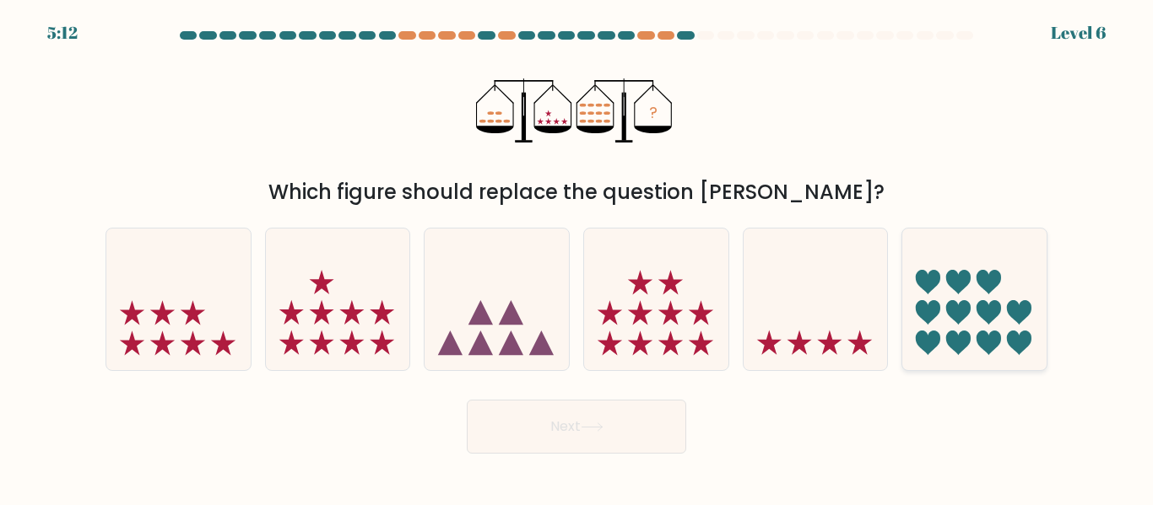
click at [960, 348] on icon at bounding box center [958, 343] width 24 height 24
click at [577, 257] on input "f." at bounding box center [576, 255] width 1 height 4
radio input "true"
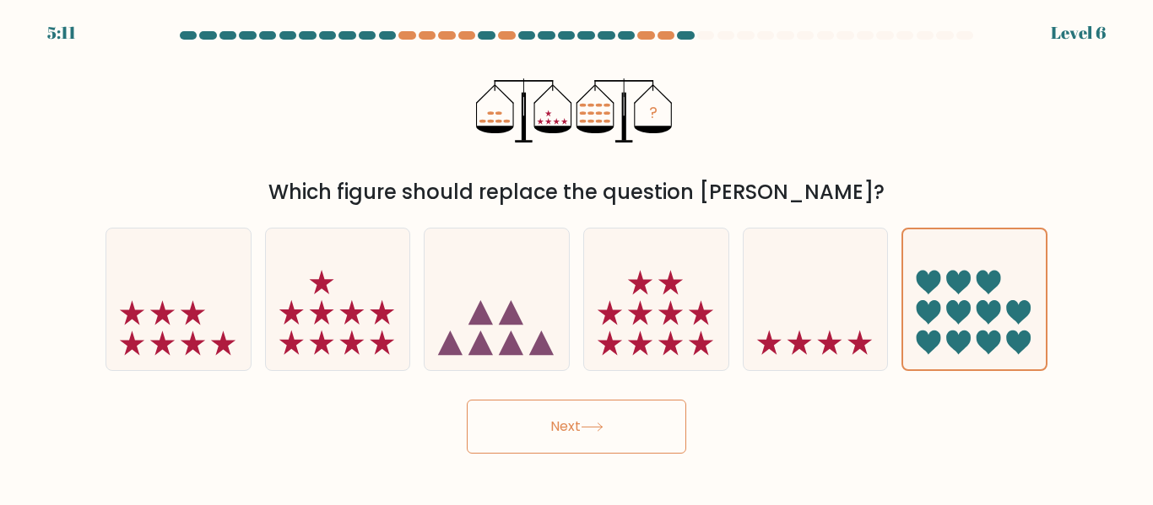
click at [611, 445] on button "Next" at bounding box center [576, 427] width 219 height 54
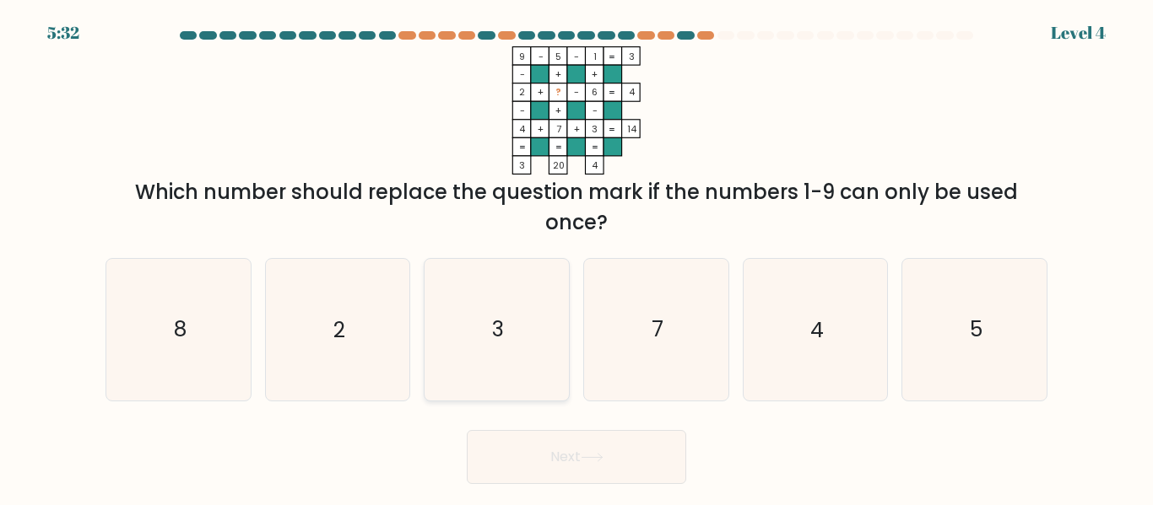
click at [495, 316] on text "3" at bounding box center [498, 331] width 12 height 30
click at [576, 257] on input "c. 3" at bounding box center [576, 255] width 1 height 4
radio input "true"
click at [230, 338] on icon "8" at bounding box center [178, 329] width 141 height 141
click at [576, 257] on input "a. 8" at bounding box center [576, 255] width 1 height 4
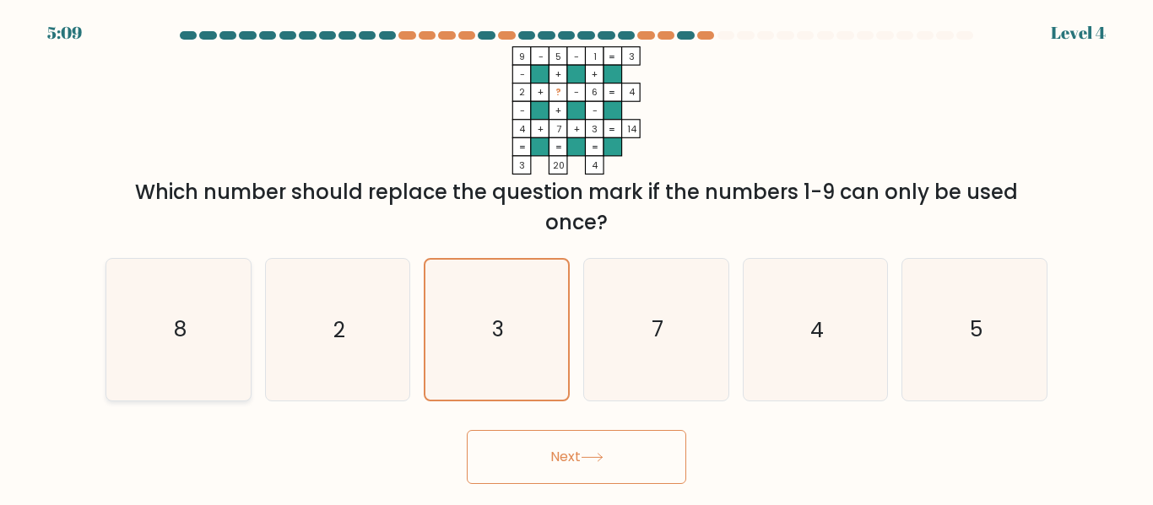
radio input "true"
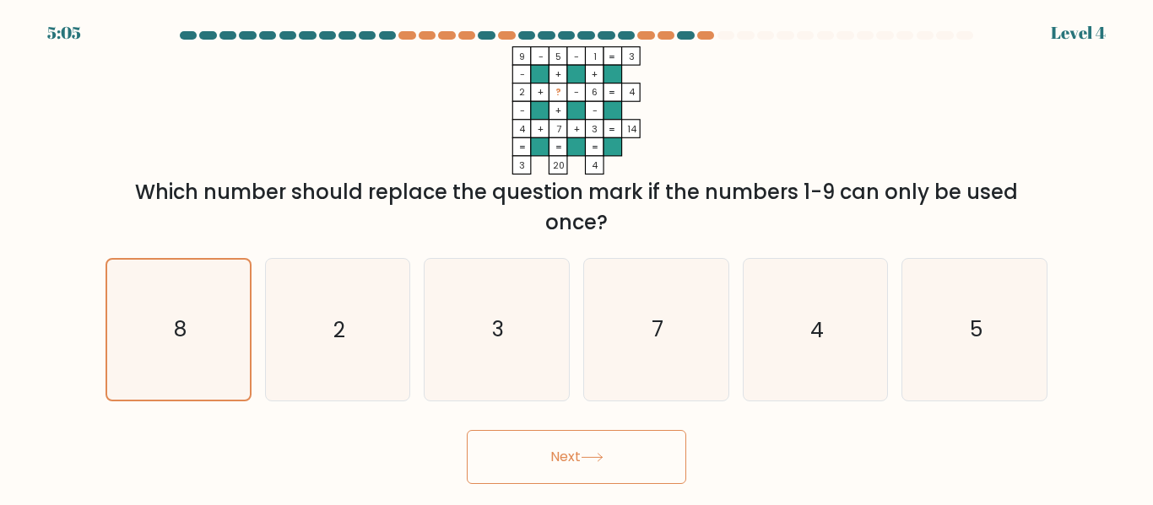
click at [516, 458] on button "Next" at bounding box center [576, 457] width 219 height 54
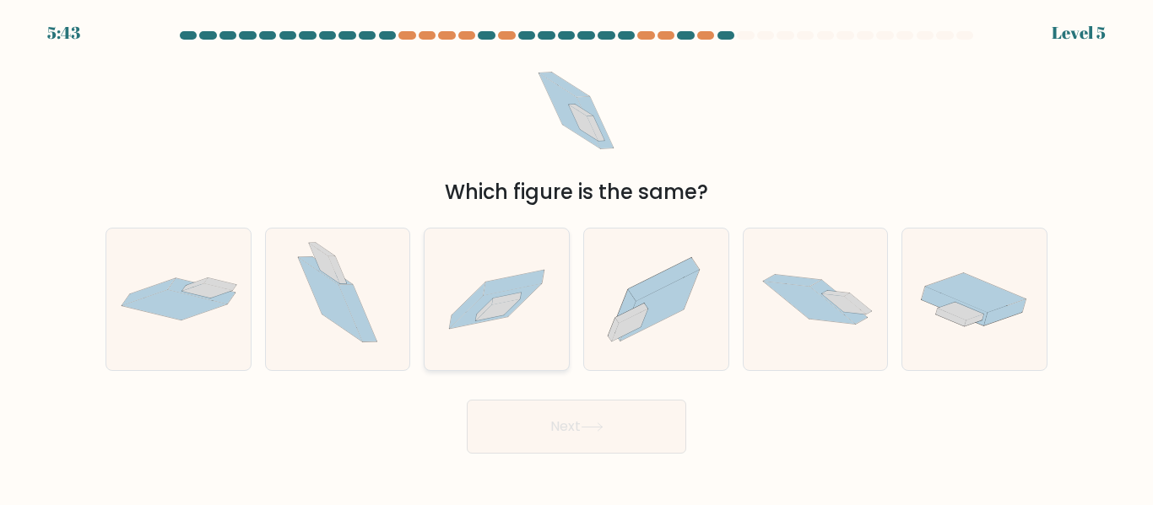
click at [512, 326] on icon at bounding box center [496, 300] width 144 height 98
click at [576, 257] on input "c." at bounding box center [576, 255] width 1 height 4
radio input "true"
click at [593, 415] on button "Next" at bounding box center [576, 427] width 219 height 54
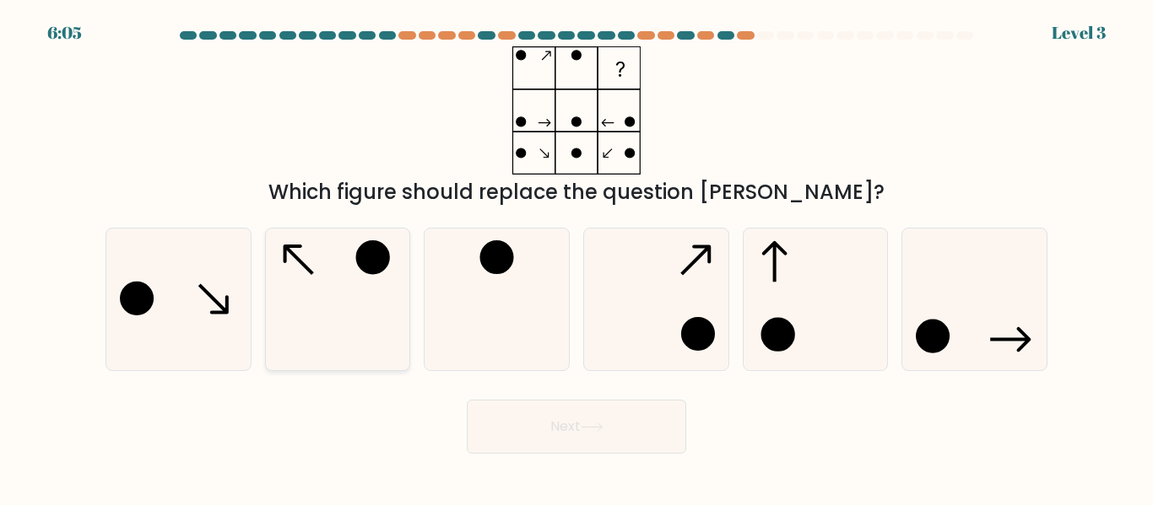
click at [318, 297] on icon at bounding box center [337, 299] width 141 height 141
click at [576, 257] on input "b." at bounding box center [576, 255] width 1 height 4
radio input "true"
click at [619, 425] on button "Next" at bounding box center [576, 427] width 219 height 54
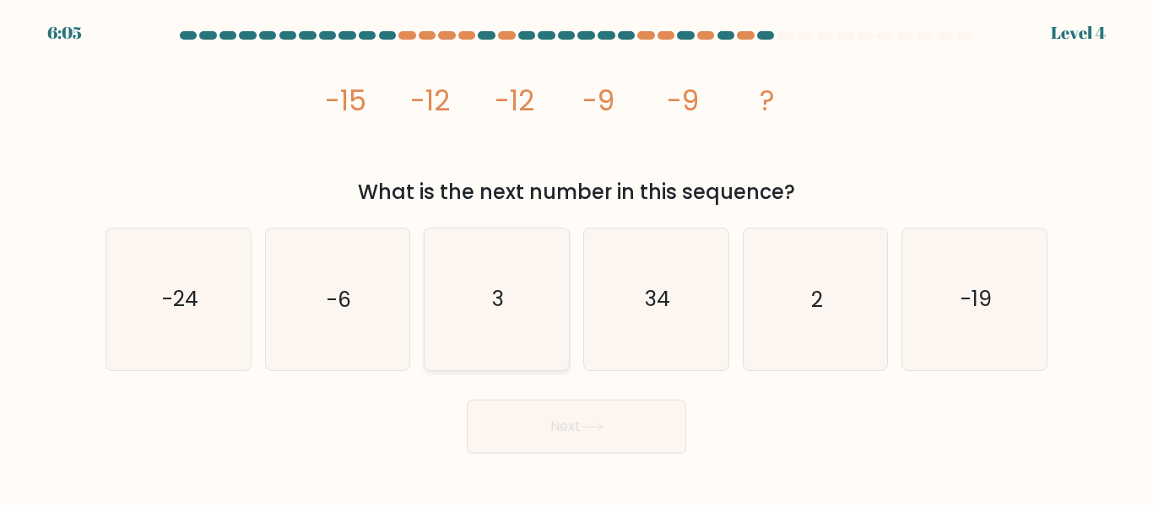
click at [519, 319] on icon "3" at bounding box center [496, 299] width 141 height 141
click at [576, 257] on input "c. 3" at bounding box center [576, 255] width 1 height 4
radio input "true"
click at [600, 438] on button "Next" at bounding box center [576, 427] width 219 height 54
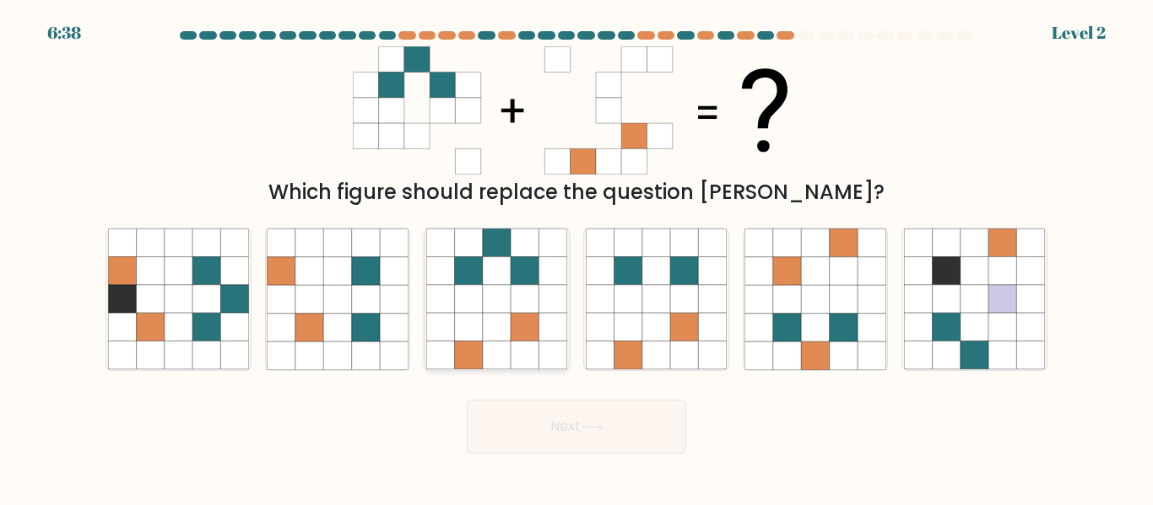
click at [513, 339] on icon at bounding box center [525, 328] width 28 height 28
click at [576, 257] on input "c." at bounding box center [576, 255] width 1 height 4
radio input "true"
click at [634, 441] on button "Next" at bounding box center [576, 427] width 219 height 54
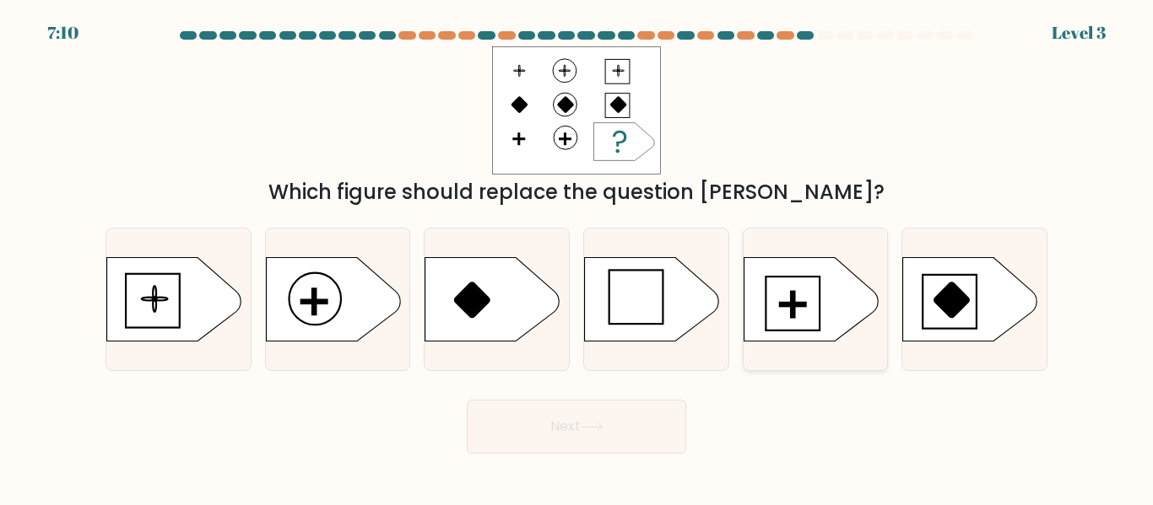
click at [830, 337] on icon at bounding box center [810, 299] width 135 height 84
click at [577, 257] on input "e." at bounding box center [576, 255] width 1 height 4
radio input "true"
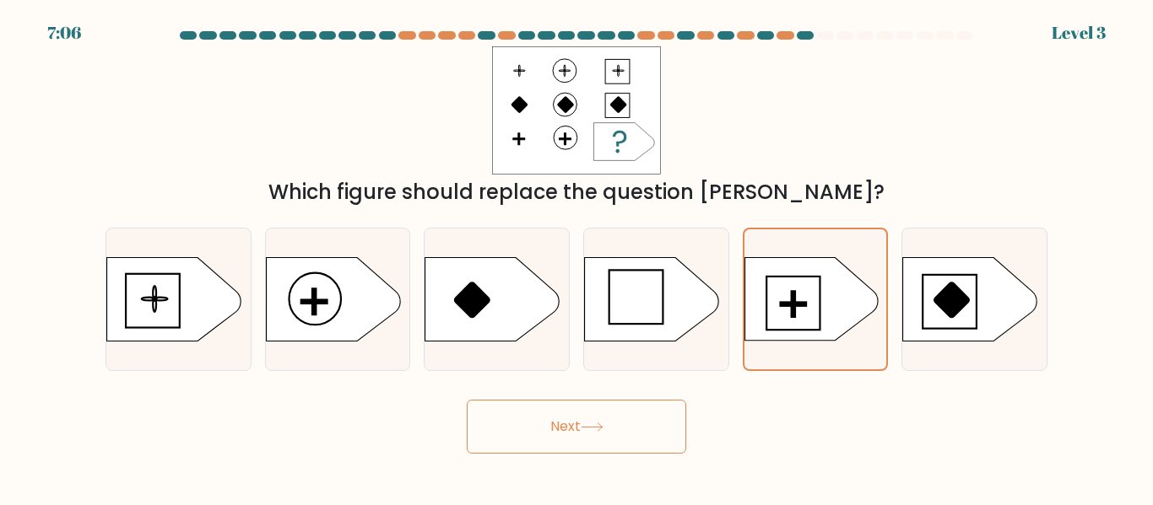
click at [645, 417] on button "Next" at bounding box center [576, 427] width 219 height 54
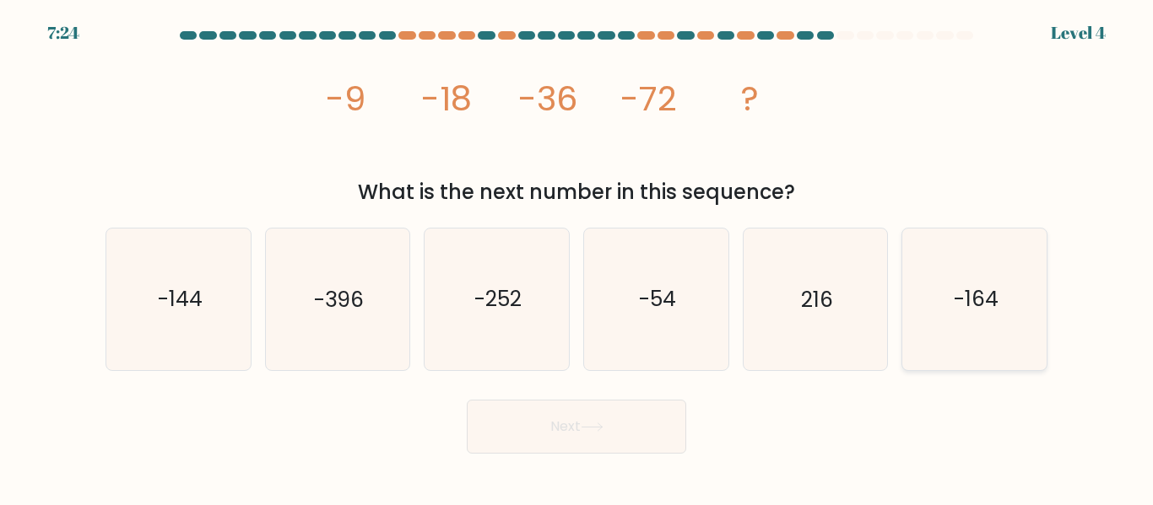
click at [1030, 316] on icon "-164" at bounding box center [974, 299] width 141 height 141
click at [577, 257] on input "f. -164" at bounding box center [576, 255] width 1 height 4
radio input "true"
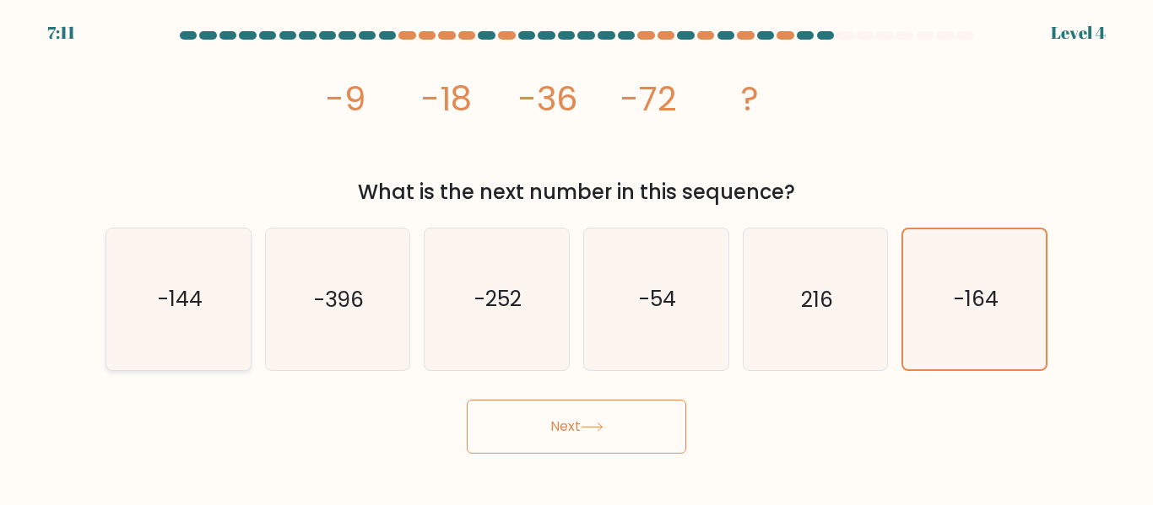
click at [137, 300] on icon "-144" at bounding box center [178, 299] width 141 height 141
click at [576, 257] on input "a. -144" at bounding box center [576, 255] width 1 height 4
radio input "true"
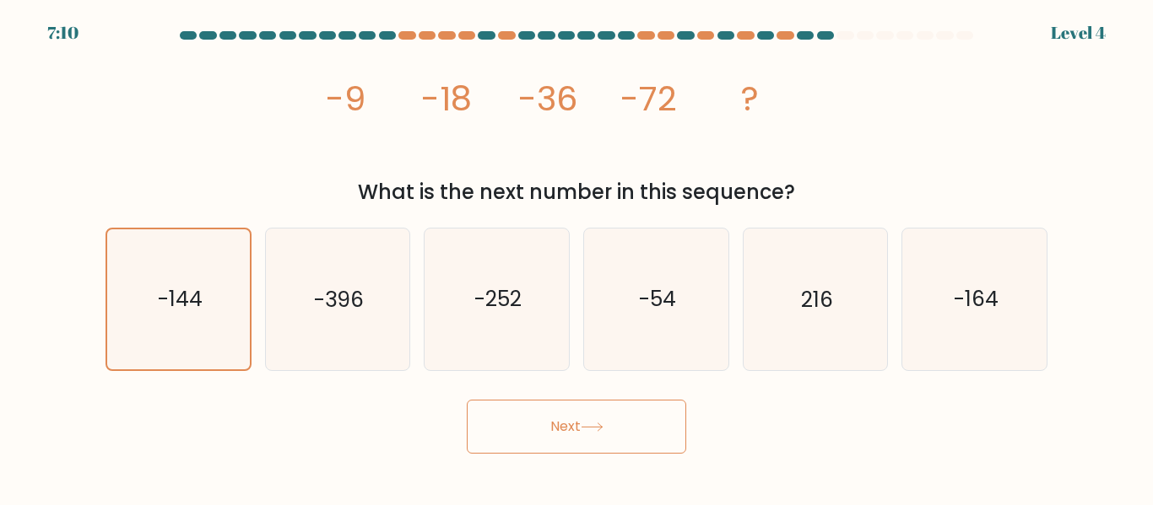
click at [588, 428] on icon at bounding box center [592, 427] width 23 height 9
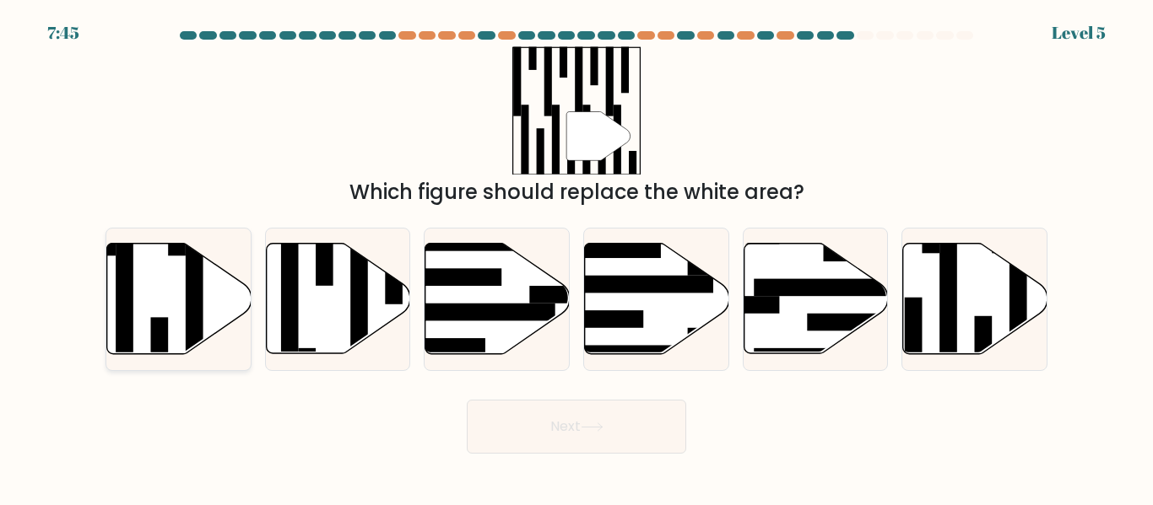
click at [135, 319] on icon at bounding box center [179, 299] width 144 height 111
click at [576, 257] on input "a." at bounding box center [576, 255] width 1 height 4
radio input "true"
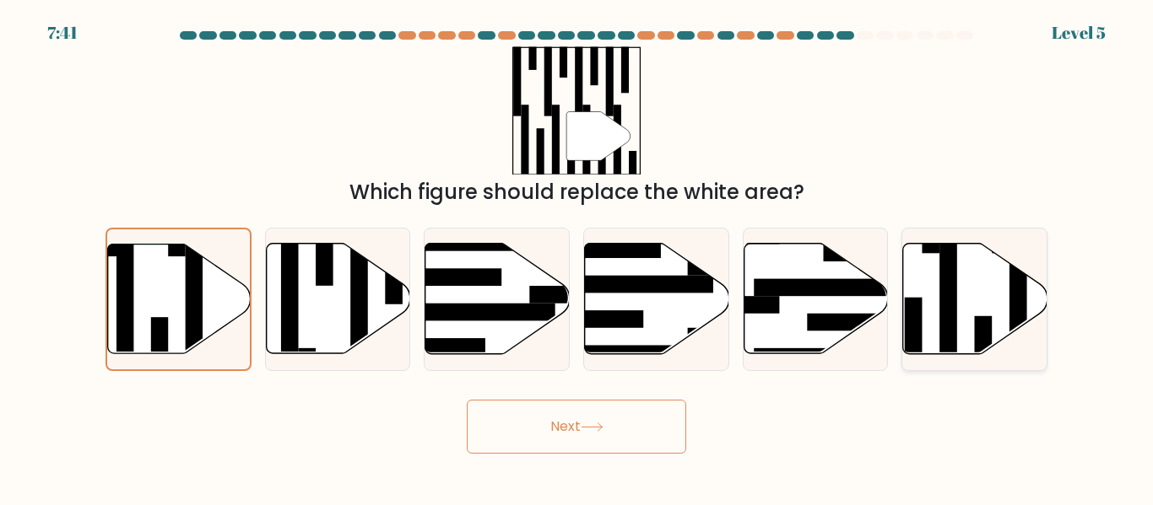
click at [976, 281] on icon at bounding box center [975, 299] width 144 height 111
click at [577, 257] on input "f." at bounding box center [576, 255] width 1 height 4
radio input "true"
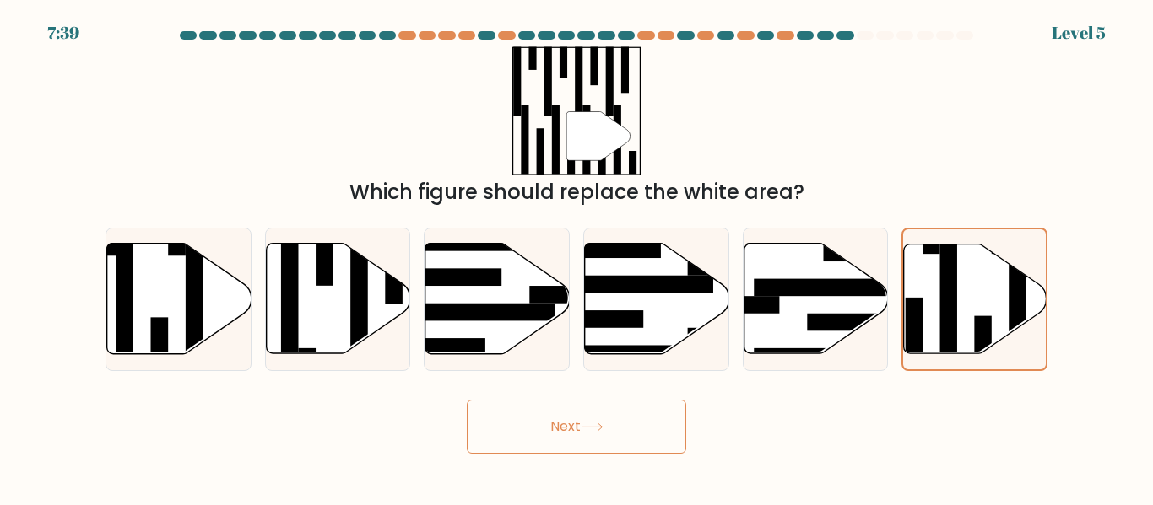
click at [599, 432] on button "Next" at bounding box center [576, 427] width 219 height 54
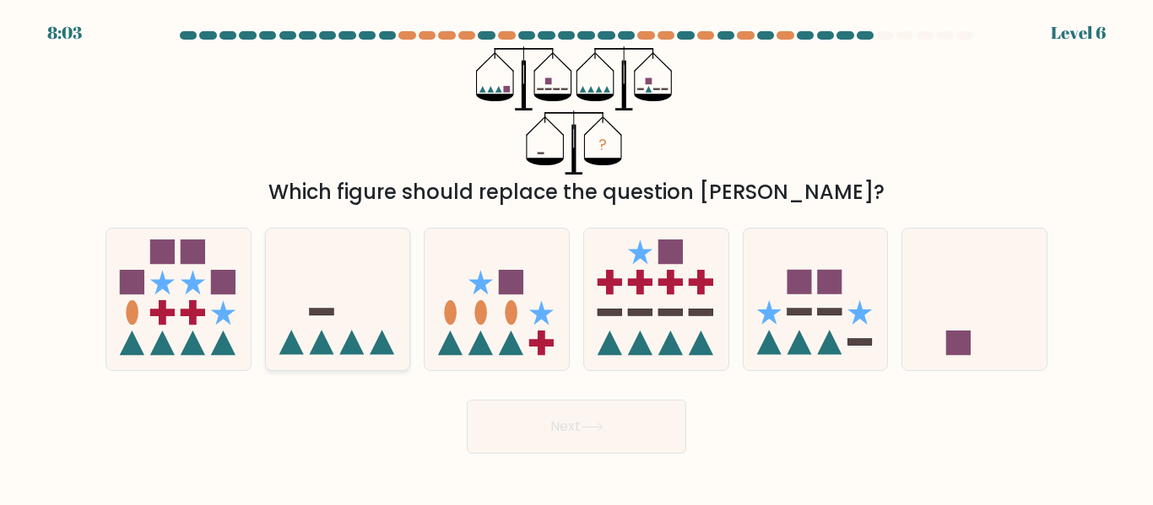
click at [346, 312] on icon at bounding box center [338, 299] width 144 height 119
click at [576, 257] on input "b." at bounding box center [576, 255] width 1 height 4
radio input "true"
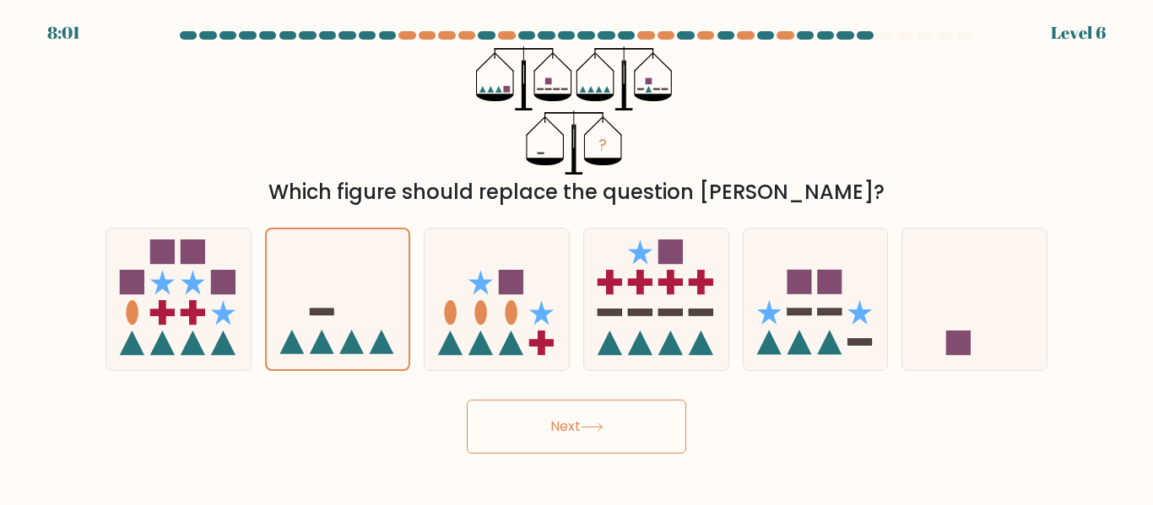
click at [602, 417] on button "Next" at bounding box center [576, 427] width 219 height 54
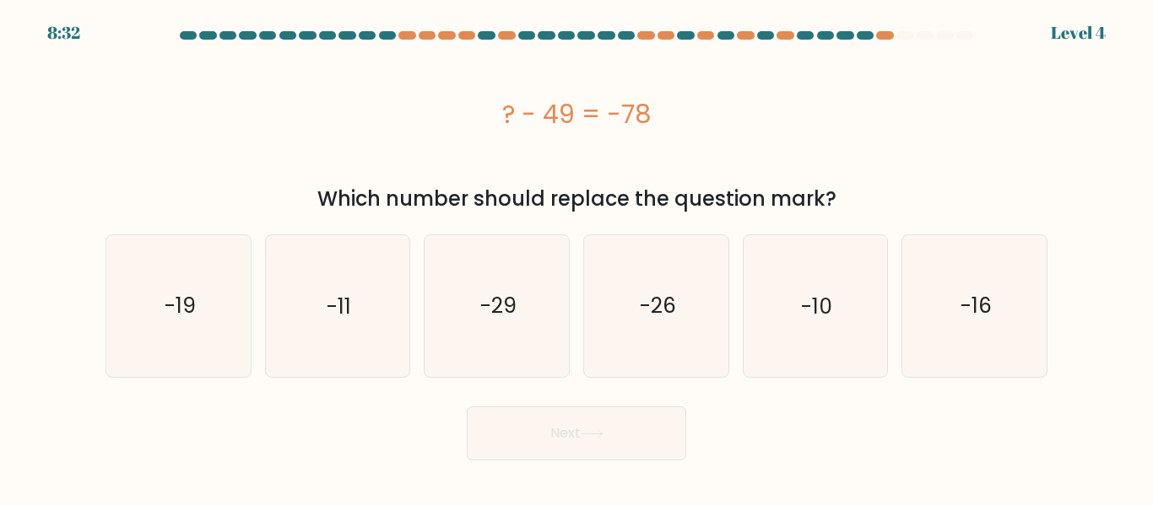
click at [90, 338] on form "a." at bounding box center [576, 245] width 1153 height 429
click at [197, 312] on icon "-19" at bounding box center [178, 305] width 141 height 141
click at [576, 257] on input "a. -19" at bounding box center [576, 255] width 1 height 4
radio input "true"
click at [573, 455] on button "Next" at bounding box center [576, 434] width 219 height 54
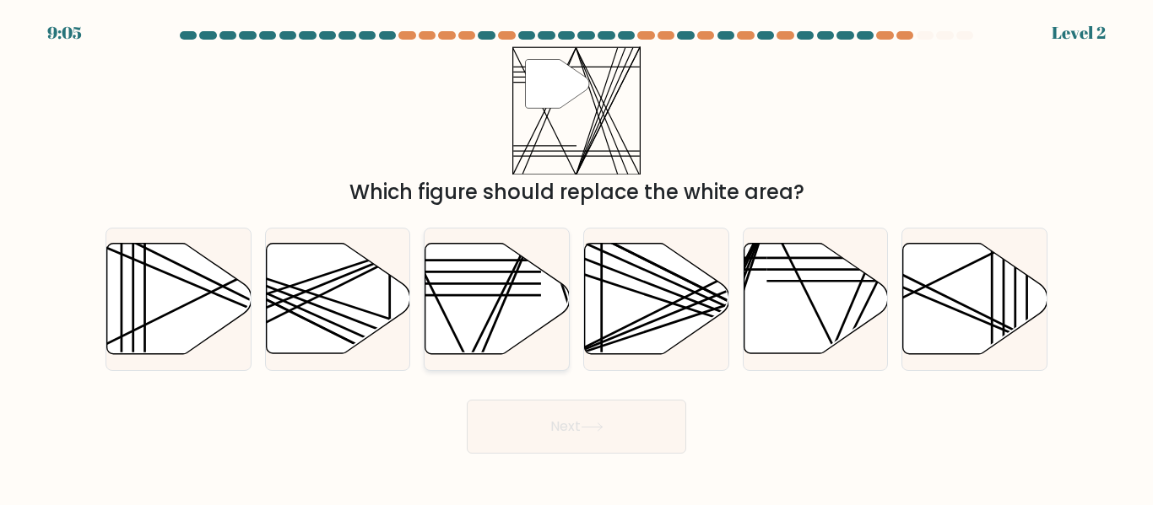
click at [524, 295] on line at bounding box center [469, 295] width 143 height 0
click at [576, 257] on input "c." at bounding box center [576, 255] width 1 height 4
radio input "true"
click at [611, 411] on button "Next" at bounding box center [576, 427] width 219 height 54
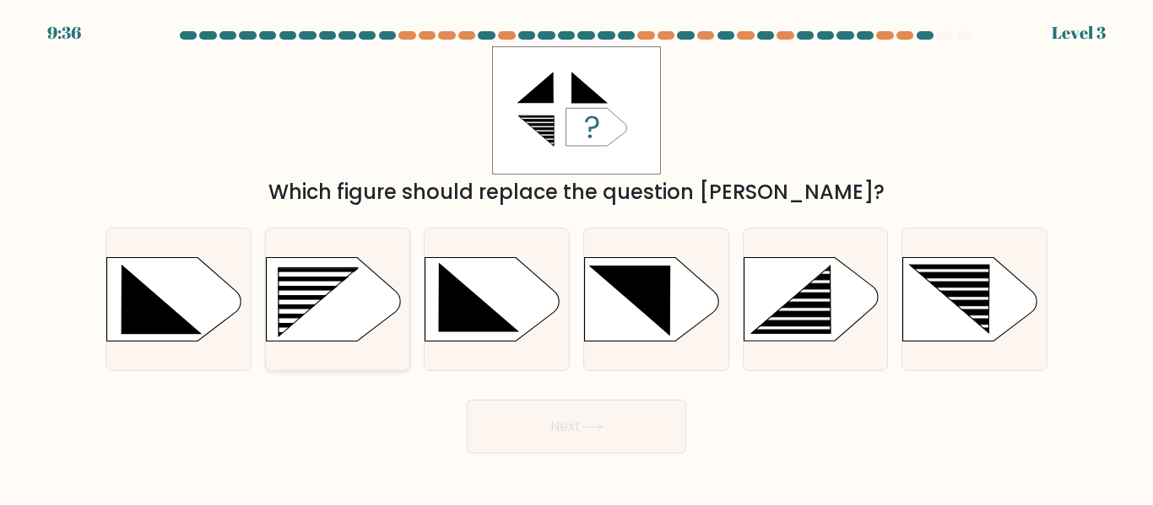
click at [359, 297] on rect at bounding box center [271, 268] width 375 height 285
click at [576, 257] on input "b." at bounding box center [576, 255] width 1 height 4
radio input "true"
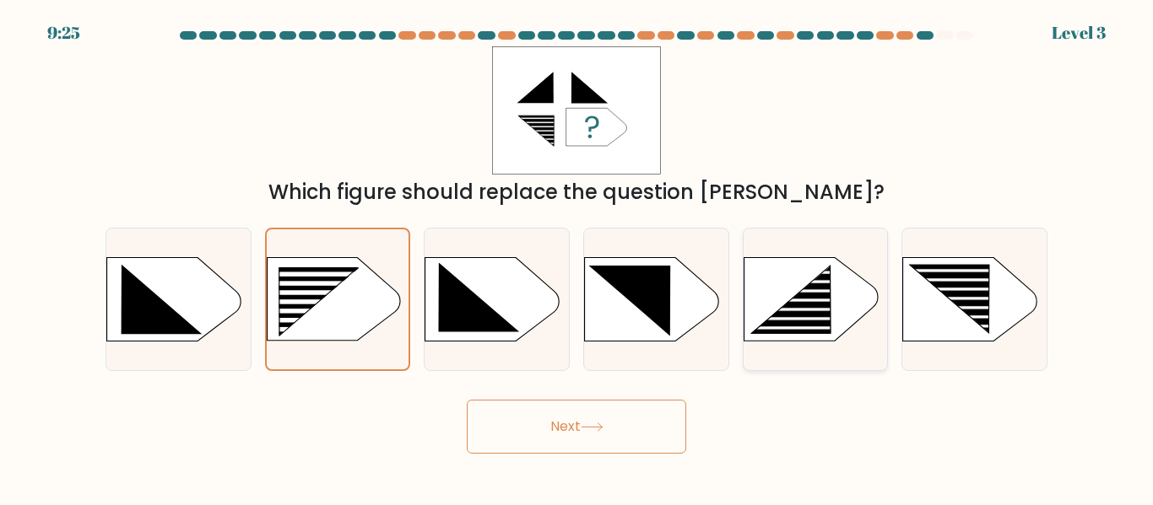
click at [828, 324] on icon at bounding box center [790, 300] width 79 height 67
click at [577, 257] on input "e." at bounding box center [576, 255] width 1 height 4
radio input "true"
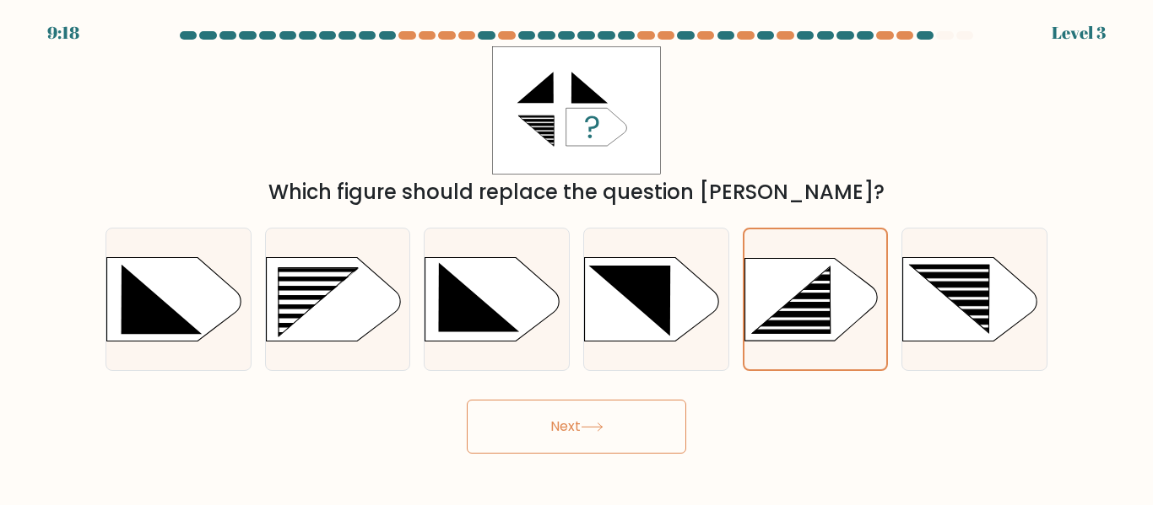
click at [616, 417] on button "Next" at bounding box center [576, 427] width 219 height 54
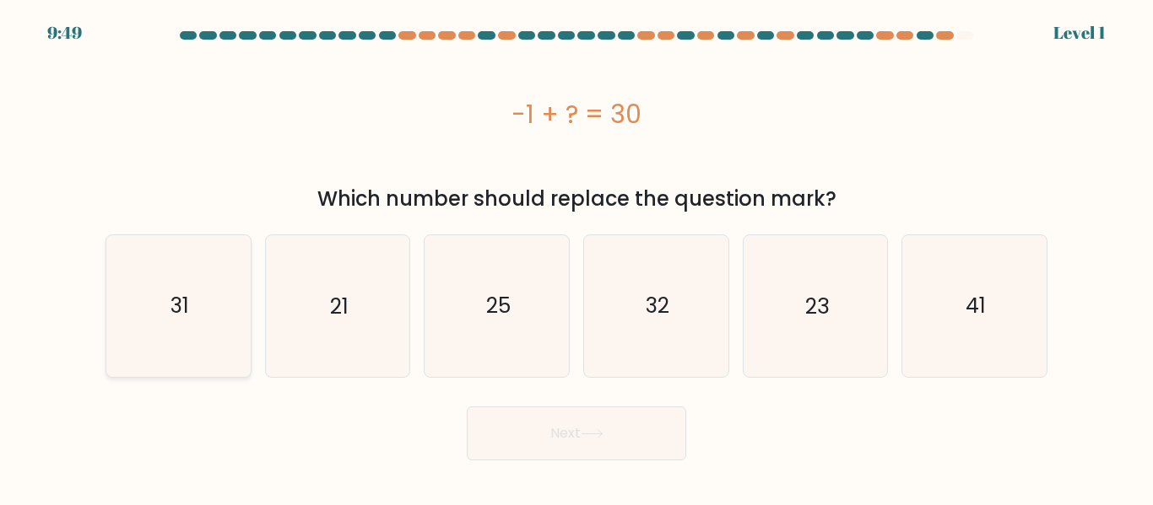
click at [153, 311] on icon "31" at bounding box center [178, 305] width 141 height 141
click at [576, 257] on input "a. 31" at bounding box center [576, 255] width 1 height 4
radio input "true"
click at [552, 436] on button "Next" at bounding box center [576, 434] width 219 height 54
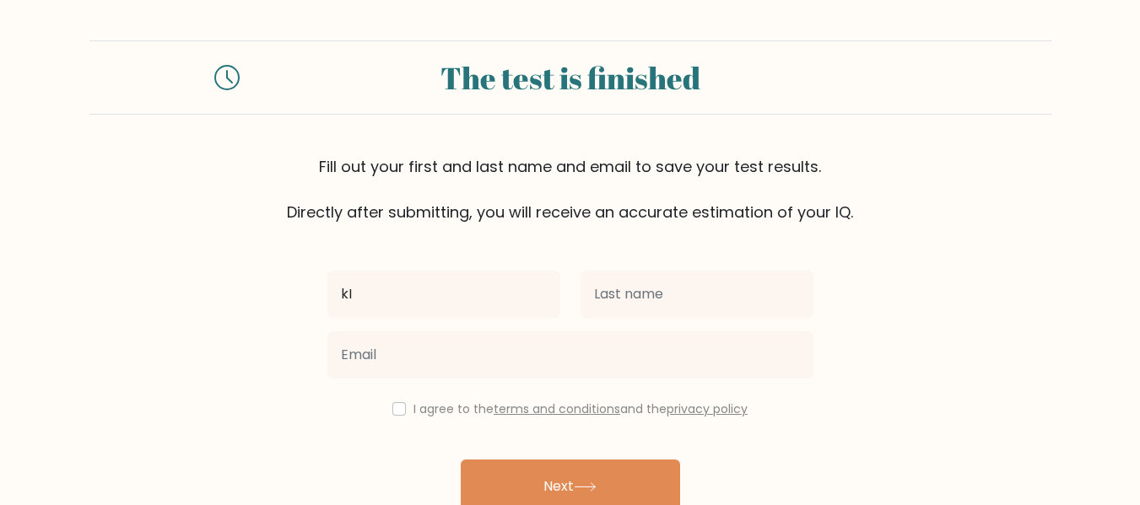
type input "k"
type input "Kirstelle"
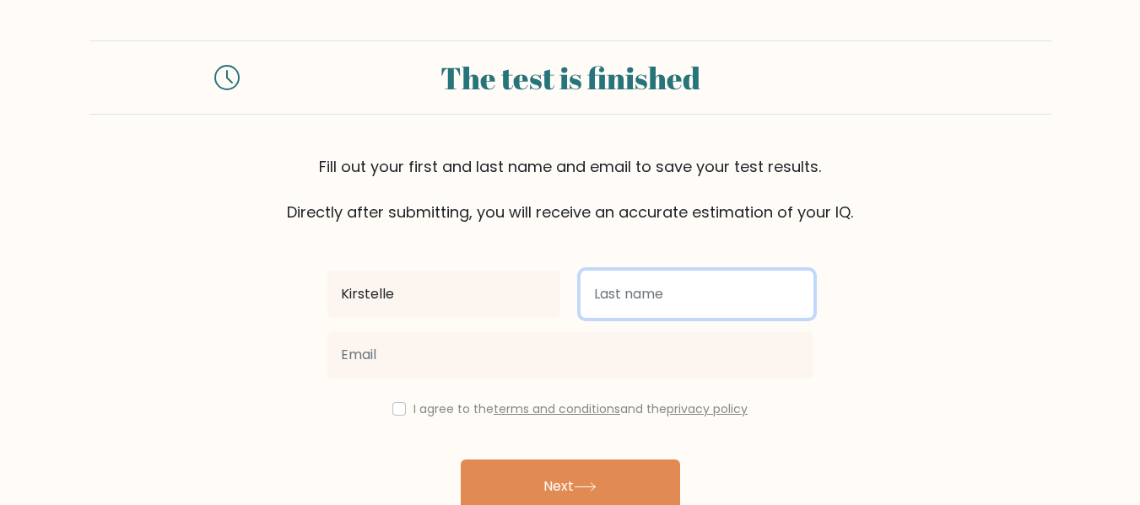
click at [661, 284] on input "text" at bounding box center [697, 294] width 233 height 47
type input "s"
type input "Sarabillo"
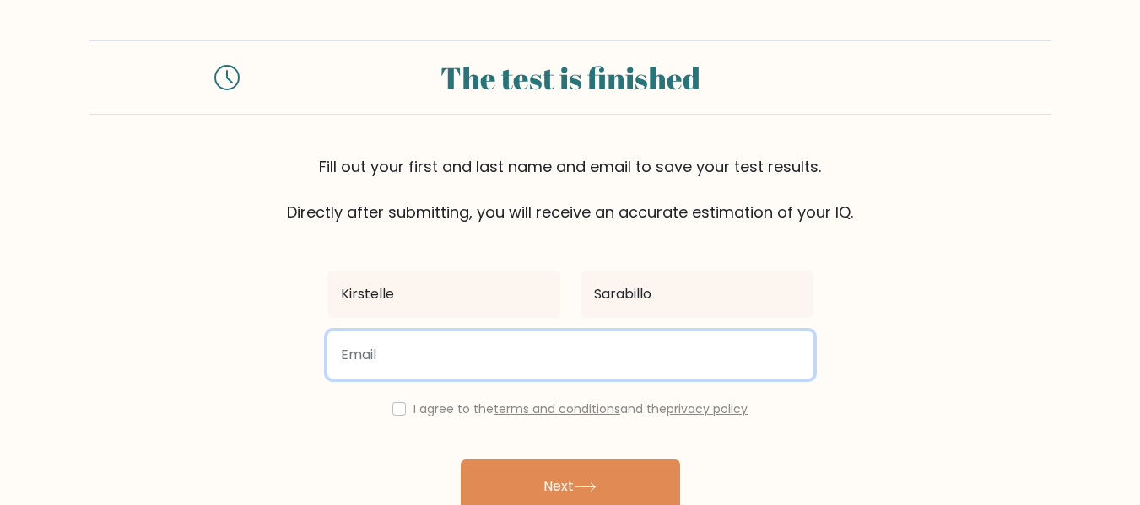
click at [476, 356] on input "email" at bounding box center [570, 355] width 486 height 47
type input "kirstellesarabillo@gmail.com"
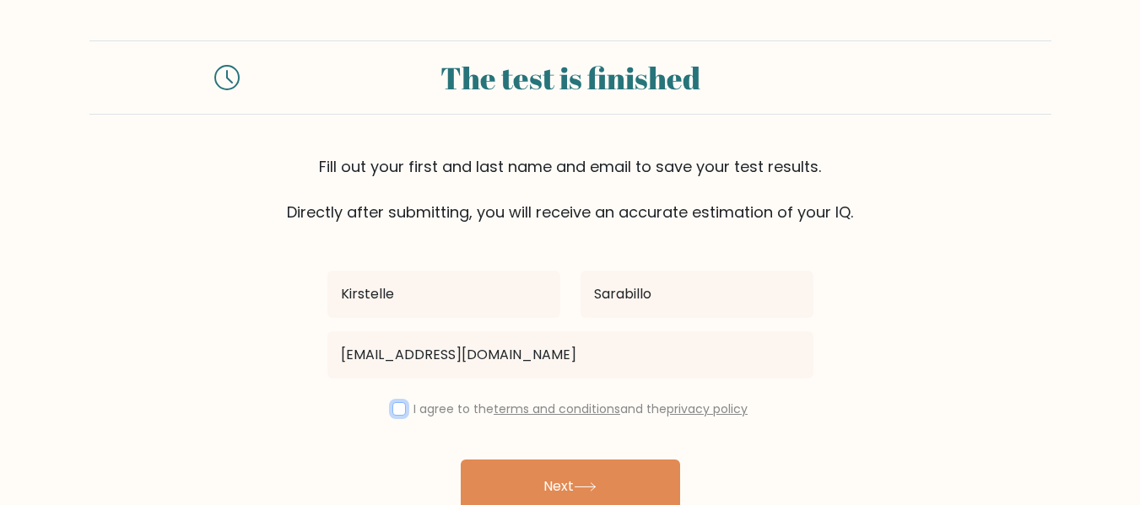
click at [401, 403] on input "checkbox" at bounding box center [399, 409] width 14 height 14
checkbox input "true"
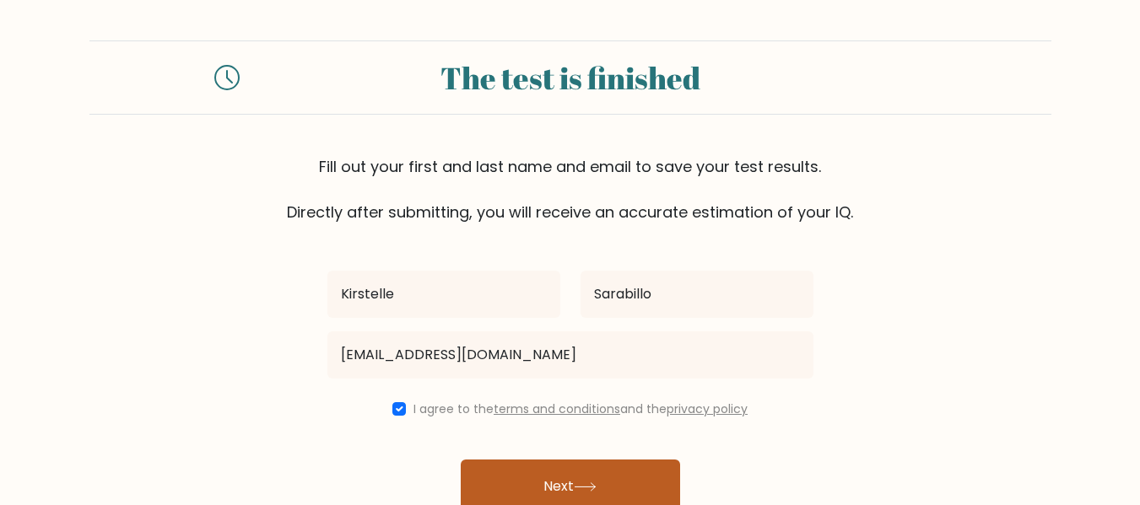
click at [518, 488] on button "Next" at bounding box center [570, 487] width 219 height 54
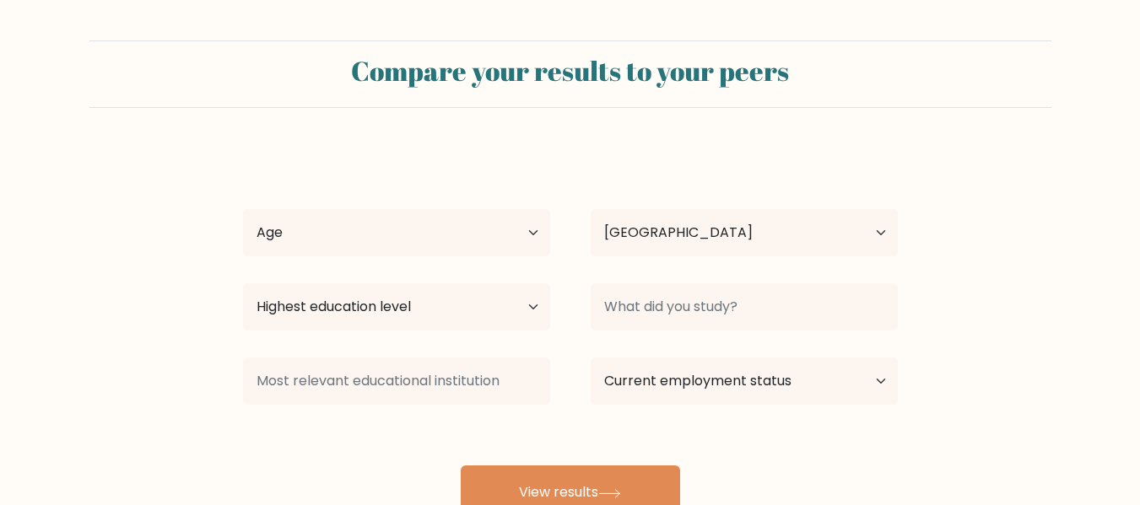
select select "PH"
click at [408, 240] on select "Age Under 18 years old 18-24 years old 25-34 years old 35-44 years old 45-54 ye…" at bounding box center [396, 232] width 307 height 47
select select "25_34"
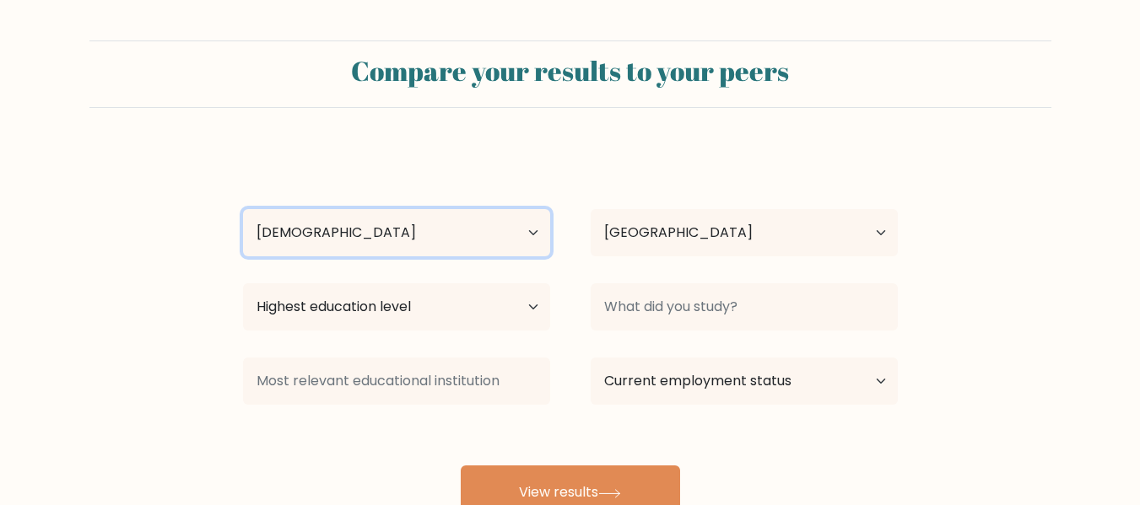
click at [243, 209] on select "Age Under 18 years old 18-24 years old 25-34 years old 35-44 years old 45-54 ye…" at bounding box center [396, 232] width 307 height 47
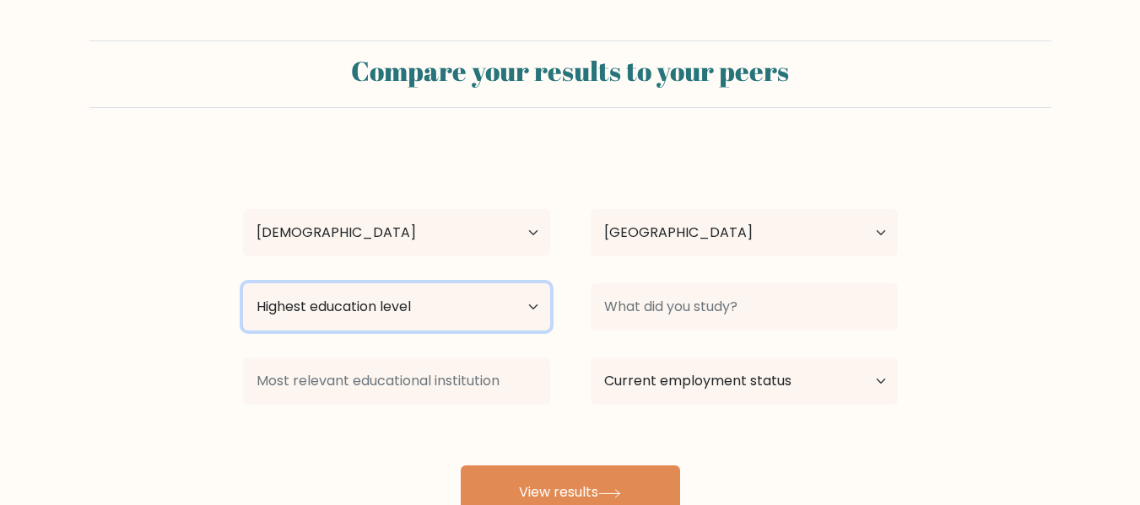
click at [429, 303] on select "Highest education level No schooling Primary Lower Secondary Upper Secondary Oc…" at bounding box center [396, 307] width 307 height 47
select select "bachelors_degree"
click at [243, 284] on select "Highest education level No schooling Primary Lower Secondary Upper Secondary Oc…" at bounding box center [396, 307] width 307 height 47
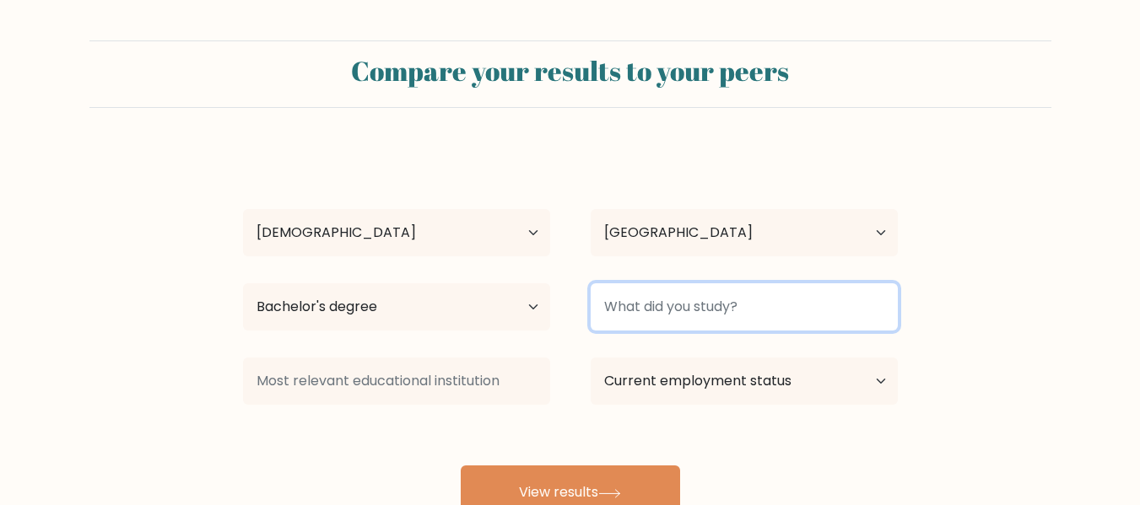
click at [675, 316] on input at bounding box center [744, 307] width 307 height 47
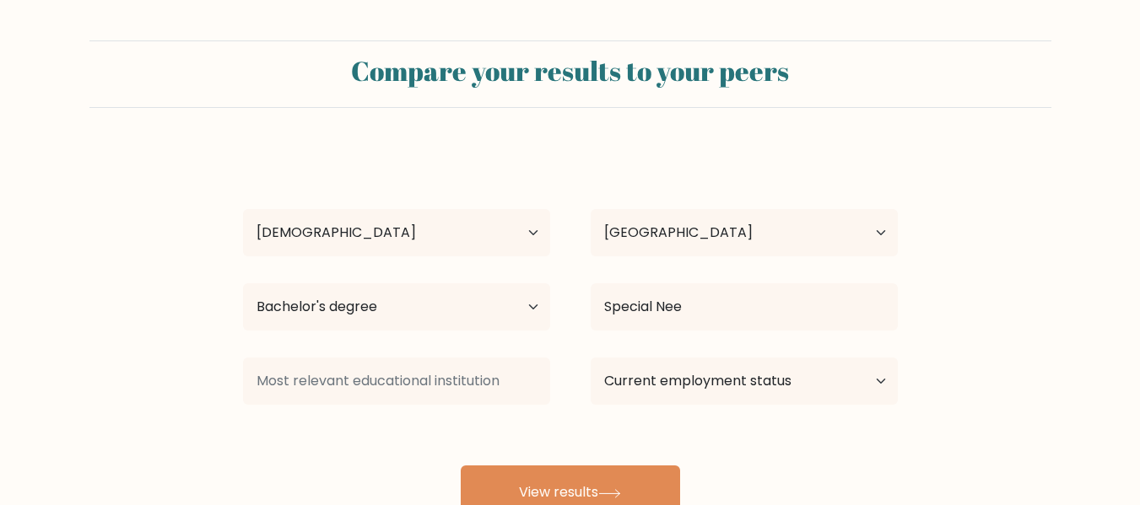
click at [694, 360] on div "Kirstelle Sarabillo Age Under 18 years old 18-24 years old 25-34 years old 35-4…" at bounding box center [570, 334] width 675 height 371
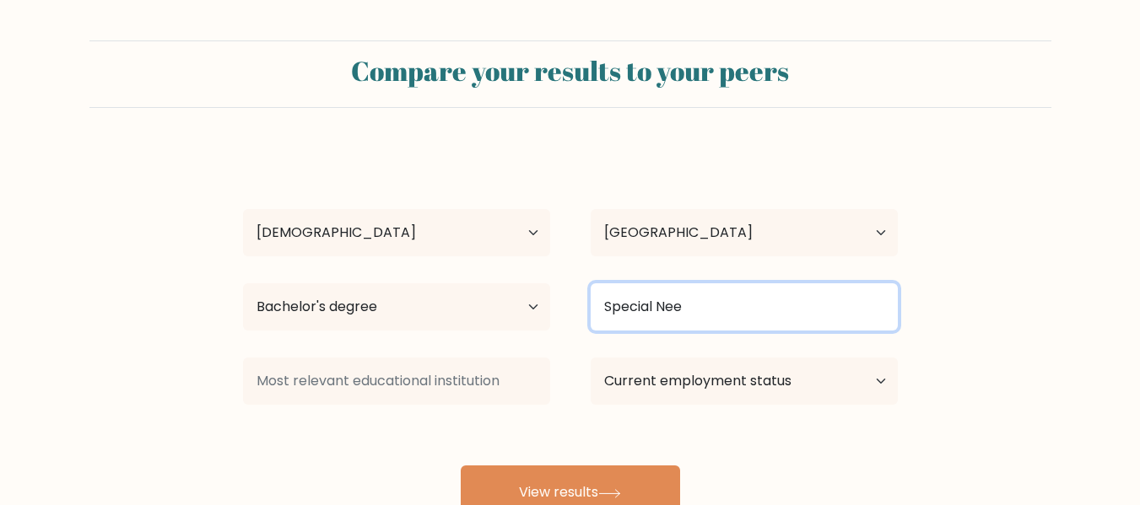
click at [727, 307] on input "Special Nee" at bounding box center [744, 307] width 307 height 47
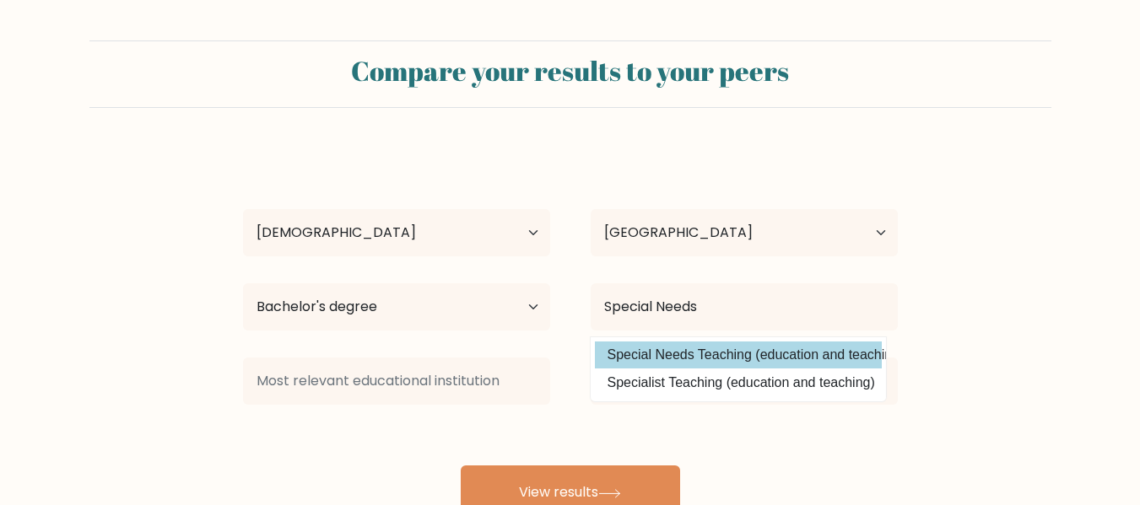
click at [710, 354] on div "Kirstelle Sarabillo Age Under 18 years old 18-24 years old 25-34 years old 35-4…" at bounding box center [570, 334] width 675 height 371
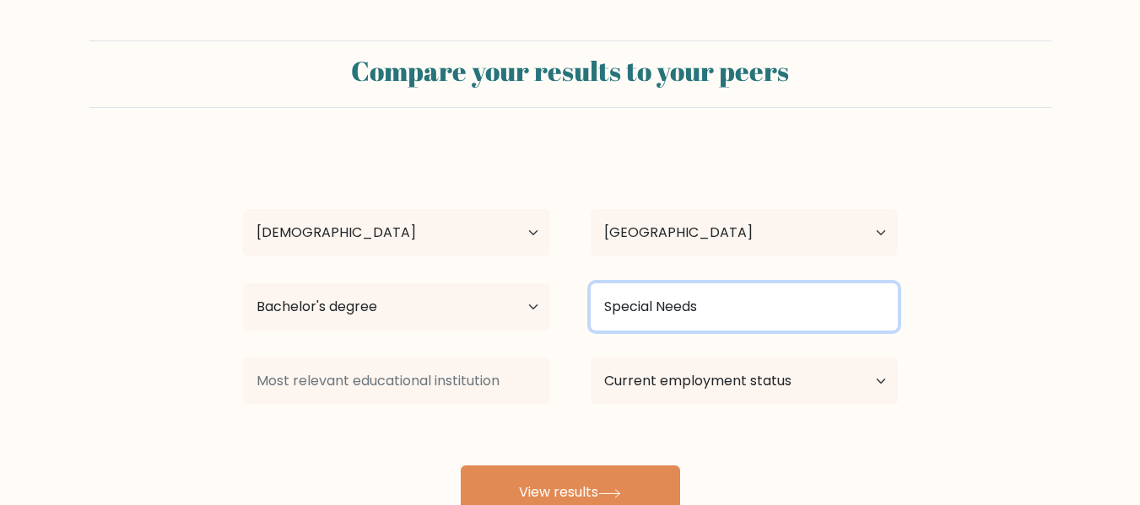
click at [751, 314] on input "Special Needs" at bounding box center [744, 307] width 307 height 47
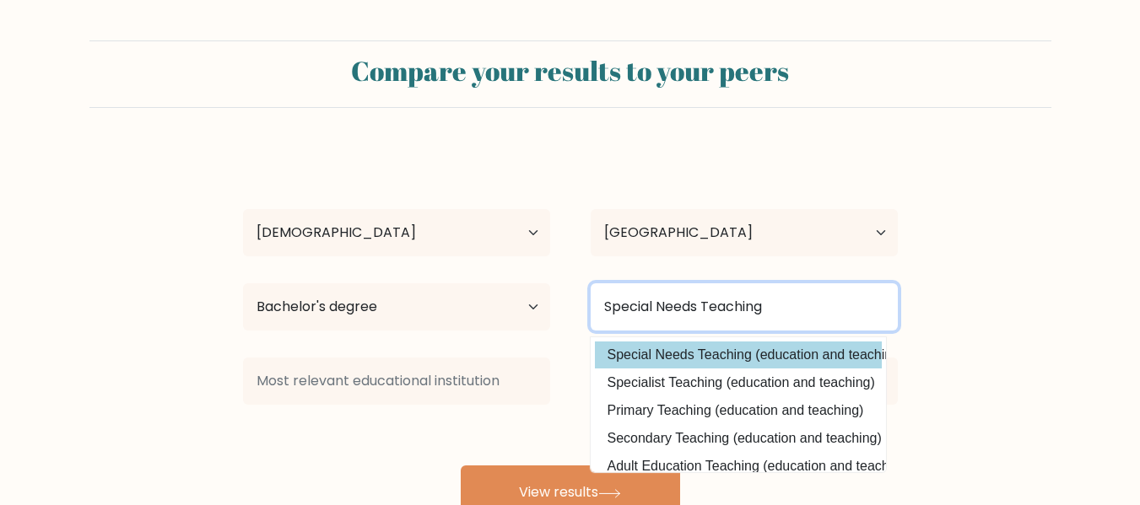
type input "Special Needs Teaching"
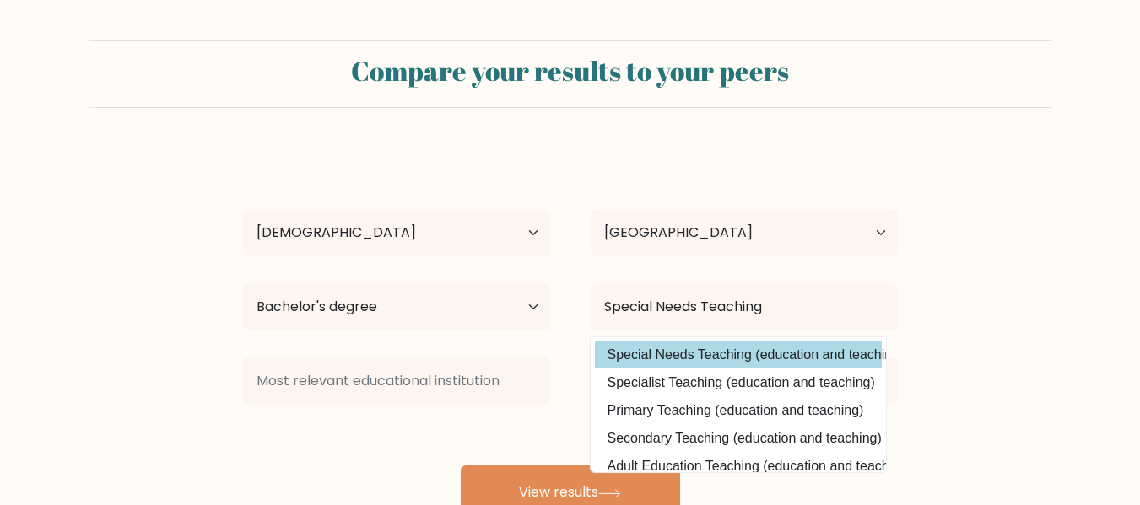
click at [709, 346] on div "Kirstelle Sarabillo Age Under 18 years old 18-24 years old 25-34 years old 35-4…" at bounding box center [570, 334] width 675 height 371
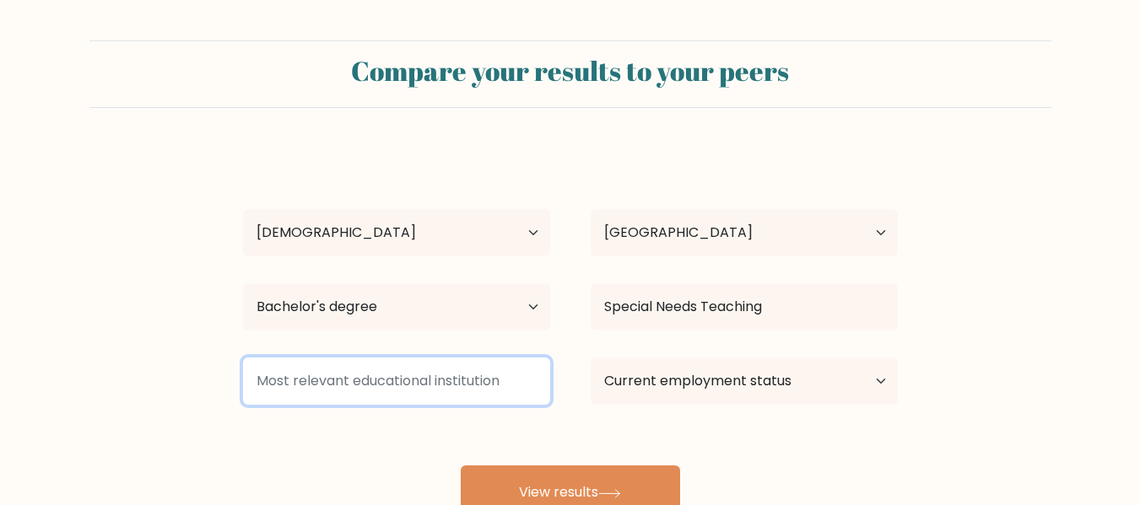
click at [456, 375] on input at bounding box center [396, 381] width 307 height 47
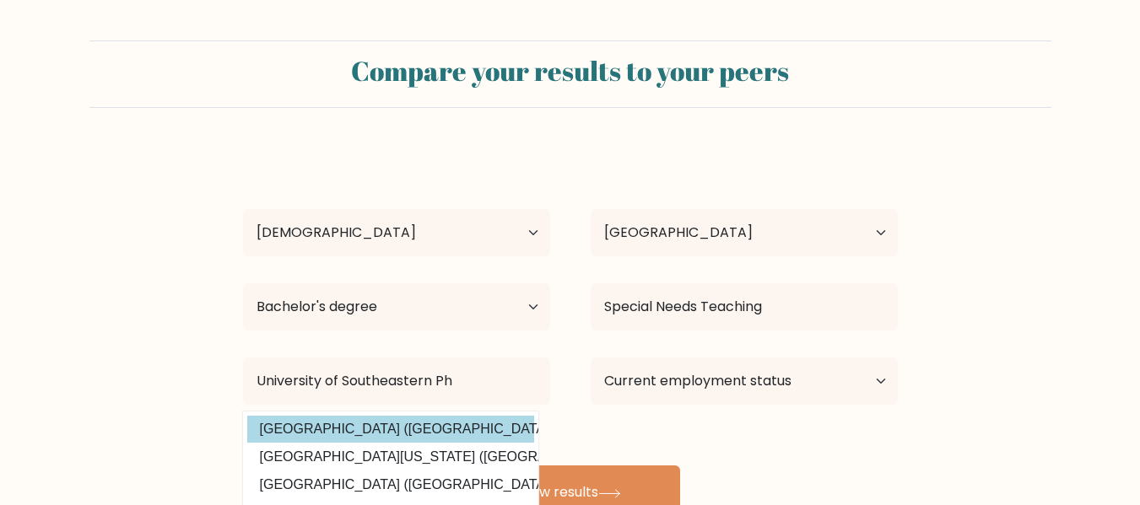
click at [471, 440] on div "Kirstelle Sarabillo Age Under 18 years old 18-24 years old 25-34 years old 35-4…" at bounding box center [570, 334] width 675 height 371
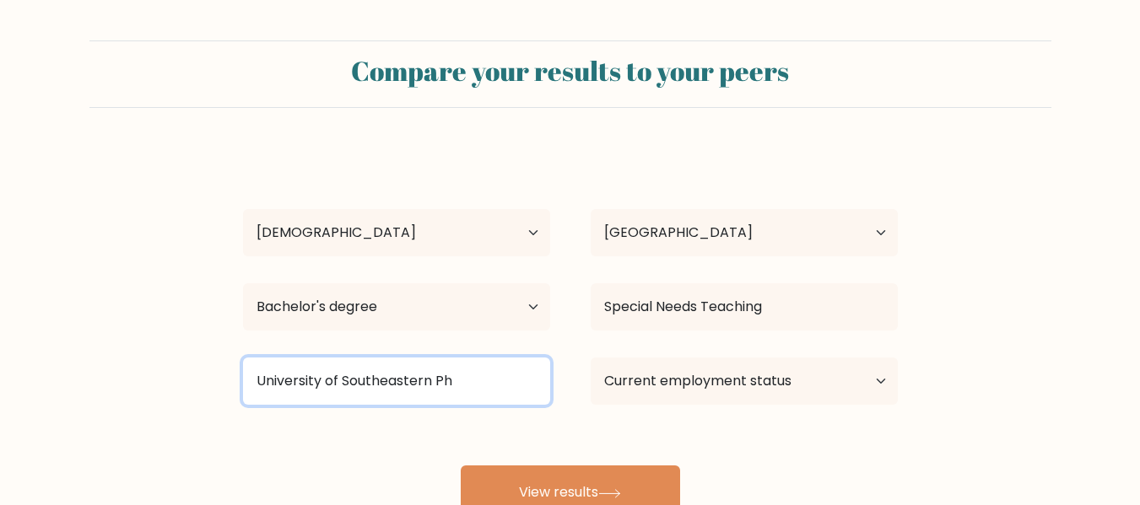
click at [495, 392] on input "University of Southeastern Ph" at bounding box center [396, 381] width 307 height 47
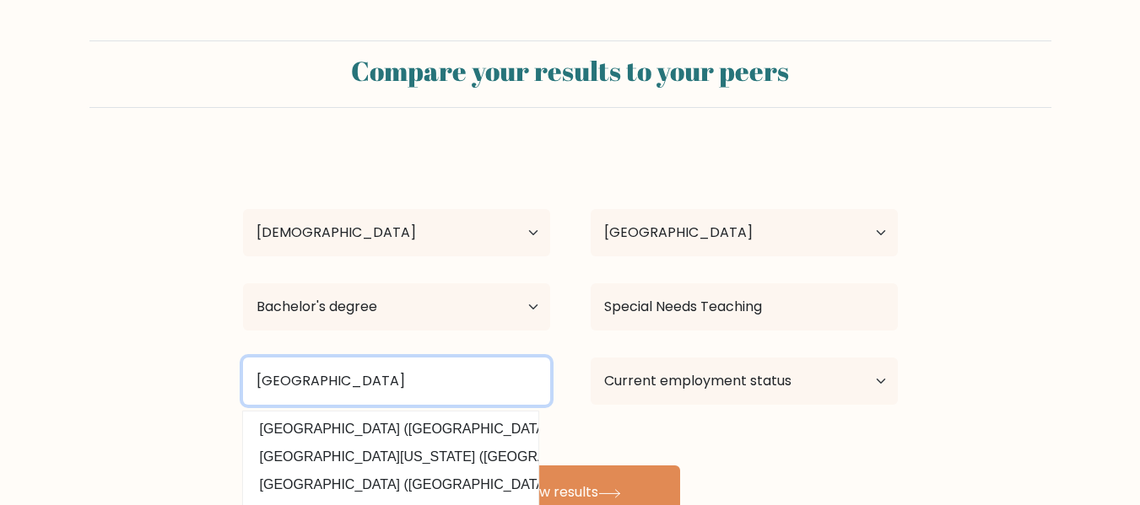
type input "University of Southeastern Philippines"
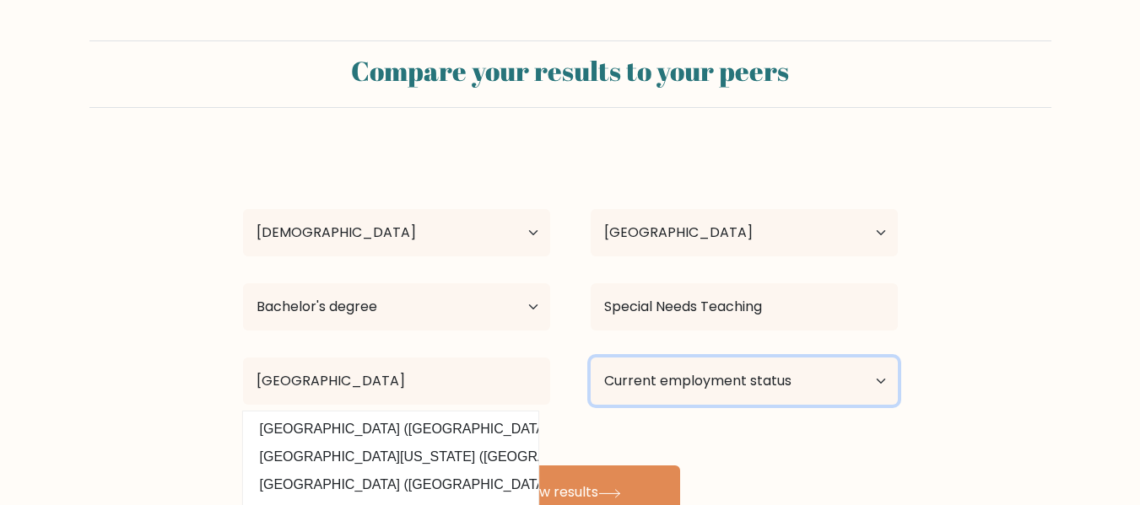
click at [651, 380] on select "Current employment status Employed Student Retired Other / prefer not to answer" at bounding box center [744, 381] width 307 height 47
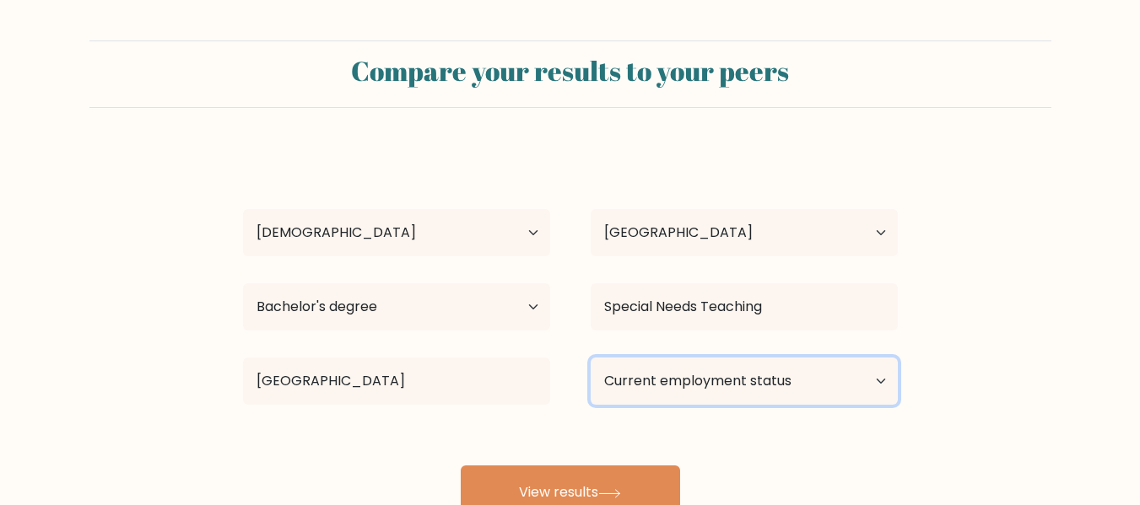
select select "other"
click at [591, 358] on select "Current employment status Employed Student Retired Other / prefer not to answer" at bounding box center [744, 381] width 307 height 47
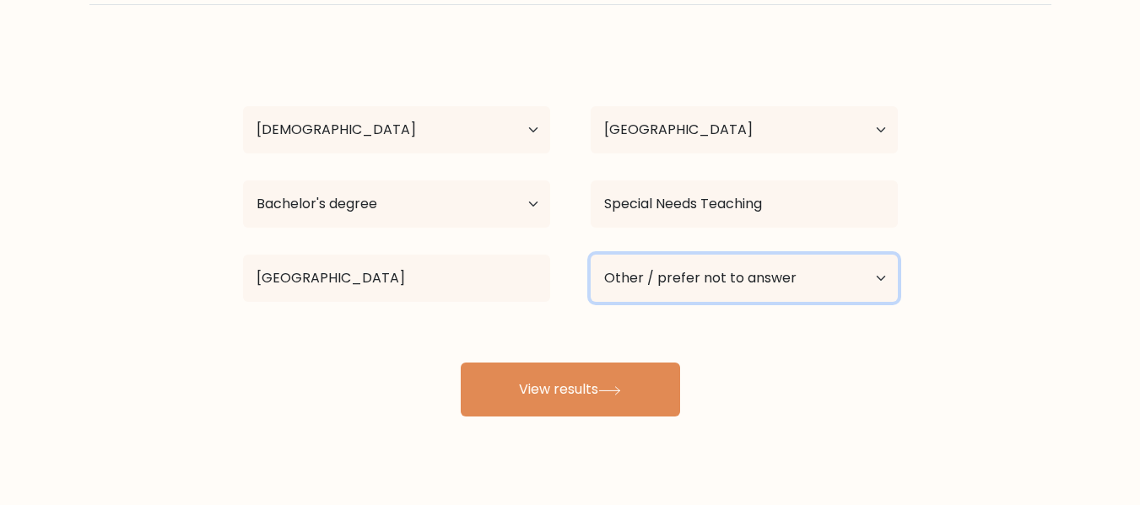
scroll to position [105, 0]
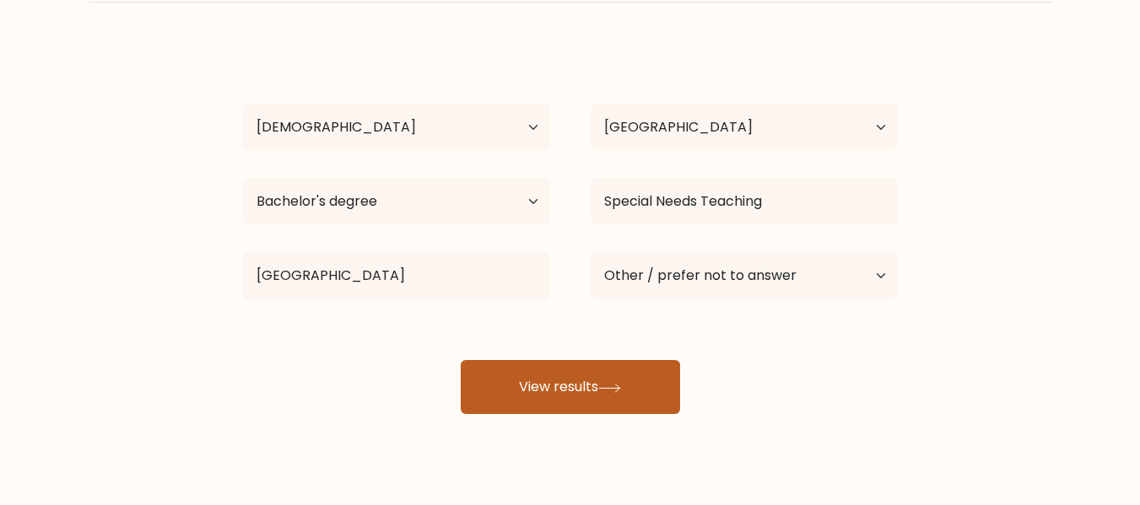
click at [604, 376] on button "View results" at bounding box center [570, 387] width 219 height 54
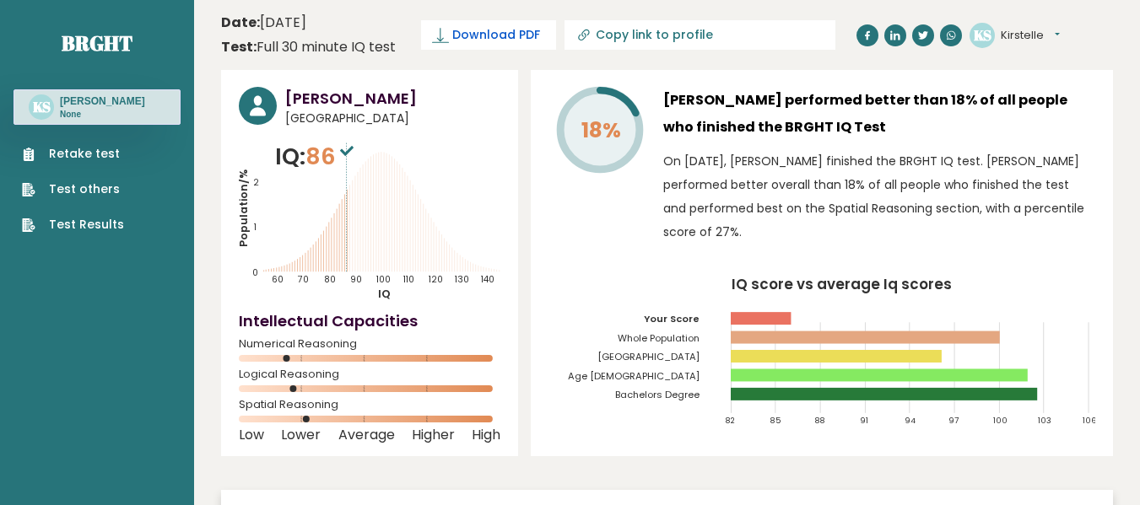
click at [525, 37] on span "Download PDF" at bounding box center [496, 35] width 88 height 18
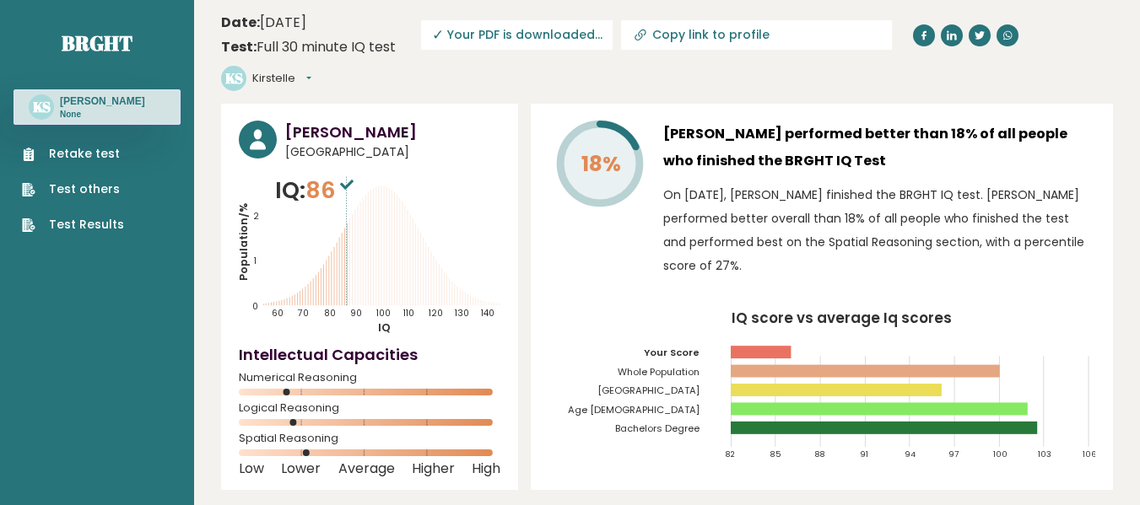
click at [693, 36] on input "Copy link to profile" at bounding box center [767, 35] width 230 height 14
type input "[URL][DOMAIN_NAME]"
click at [1007, 35] on icon at bounding box center [1012, 34] width 10 height 9
